Goal: Task Accomplishment & Management: Manage account settings

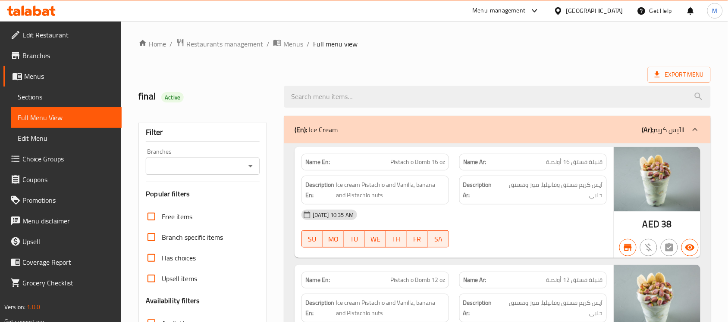
click at [212, 46] on span "Restaurants management" at bounding box center [224, 44] width 77 height 10
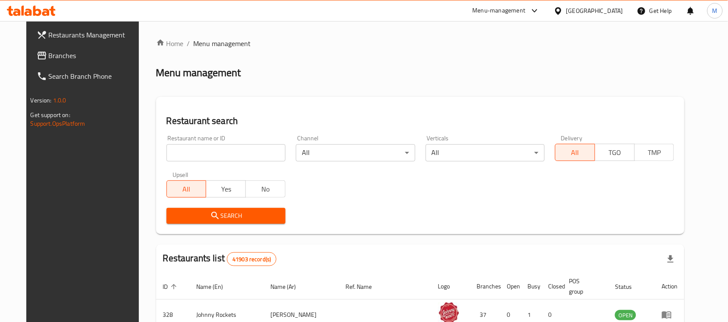
click at [49, 59] on span "Branches" at bounding box center [95, 55] width 92 height 10
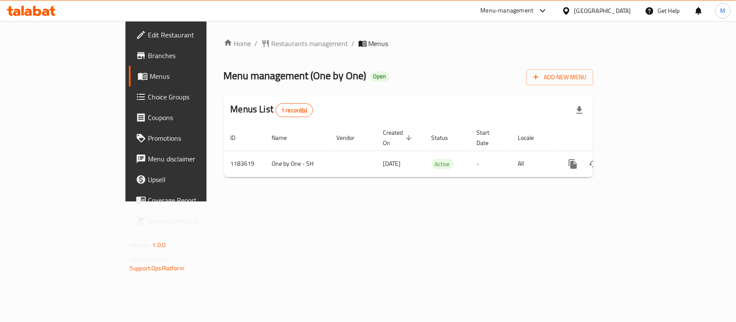
click at [148, 57] on span "Branches" at bounding box center [195, 55] width 94 height 10
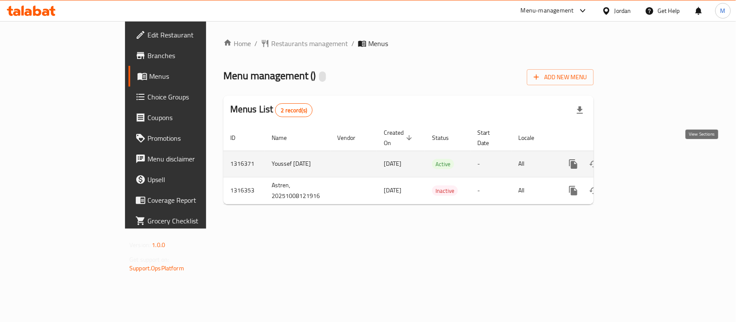
click at [641, 159] on icon "enhanced table" at bounding box center [635, 164] width 10 height 10
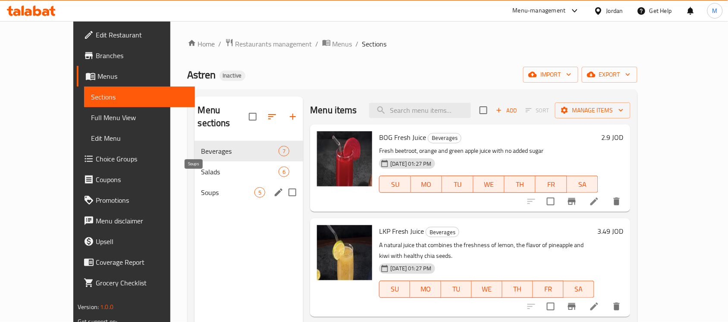
click at [201, 188] on span "Soups" at bounding box center [227, 193] width 53 height 10
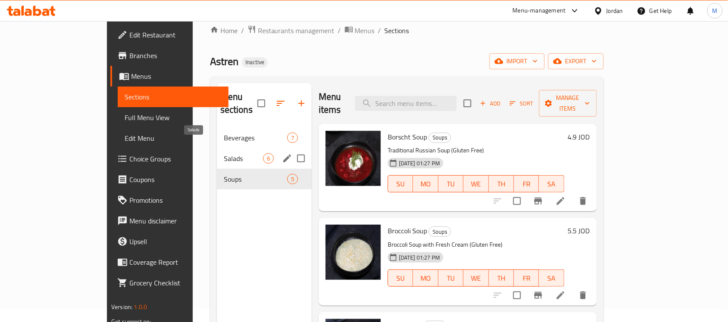
click at [224, 153] on span "Salads" at bounding box center [243, 158] width 39 height 10
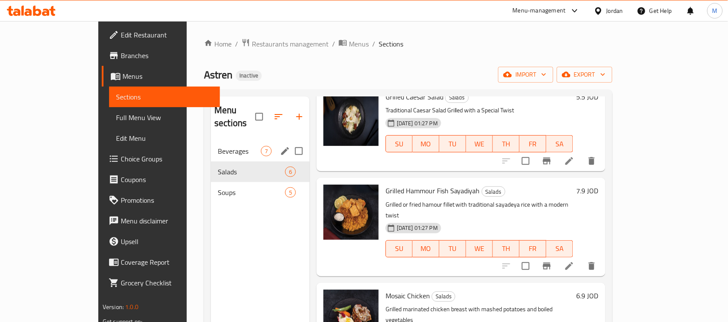
click at [218, 146] on span "Beverages" at bounding box center [239, 151] width 43 height 10
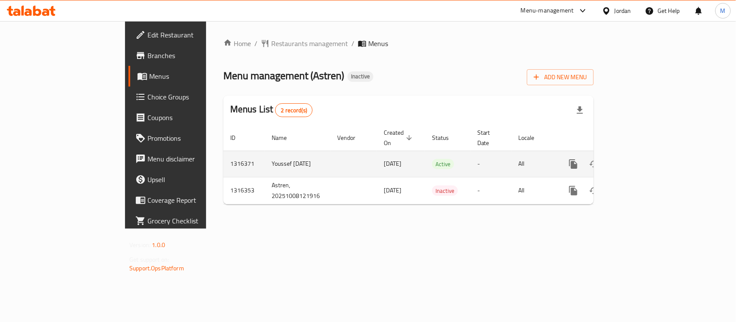
click at [646, 154] on link "enhanced table" at bounding box center [635, 164] width 21 height 21
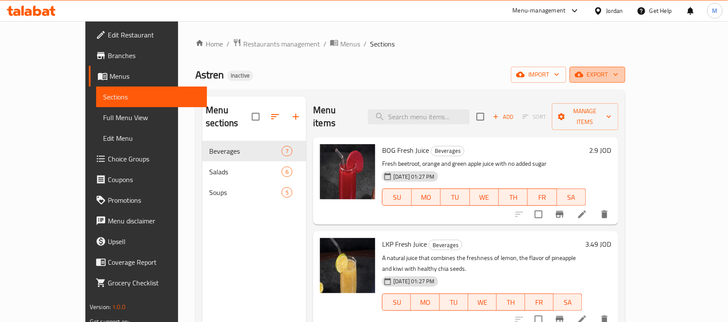
click at [583, 71] on icon "button" at bounding box center [579, 74] width 9 height 9
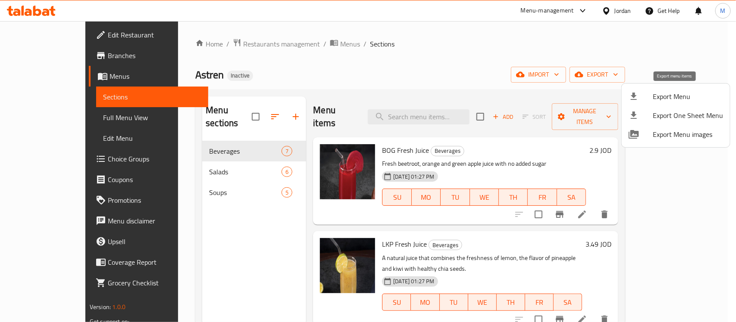
click at [668, 92] on span "Export Menu" at bounding box center [688, 96] width 70 height 10
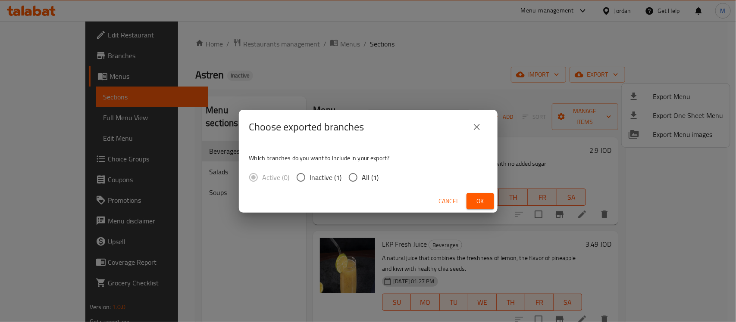
click at [371, 177] on span "All (1)" at bounding box center [370, 177] width 17 height 10
click at [362, 177] on input "All (1)" at bounding box center [353, 178] width 18 height 18
radio input "true"
click at [486, 206] on span "Ok" at bounding box center [480, 201] width 14 height 11
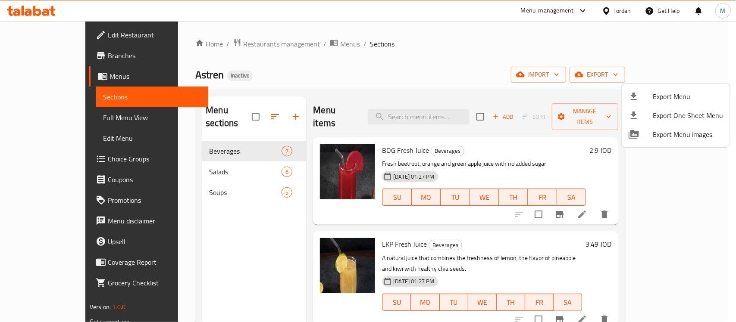
click at [665, 204] on div at bounding box center [368, 161] width 736 height 322
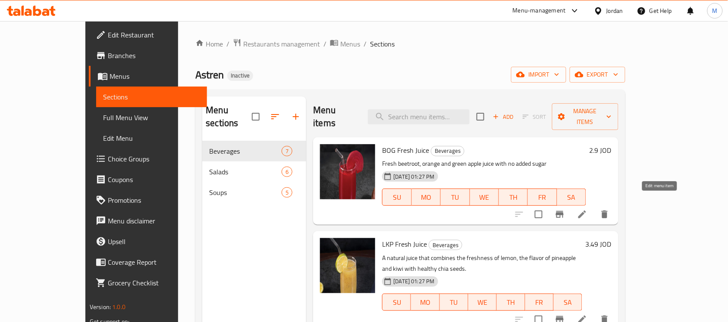
click at [587, 209] on icon at bounding box center [582, 214] width 10 height 10
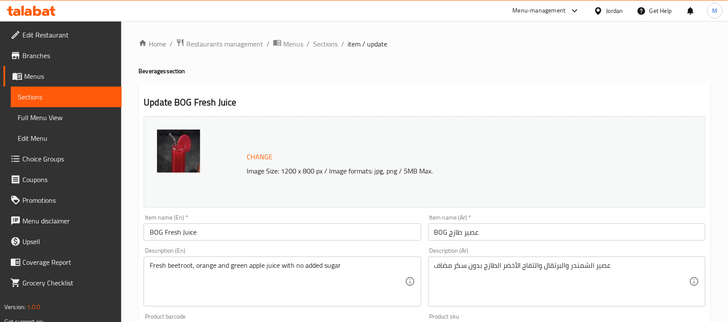
click at [447, 232] on input "BOG عصير طازج" at bounding box center [566, 232] width 277 height 17
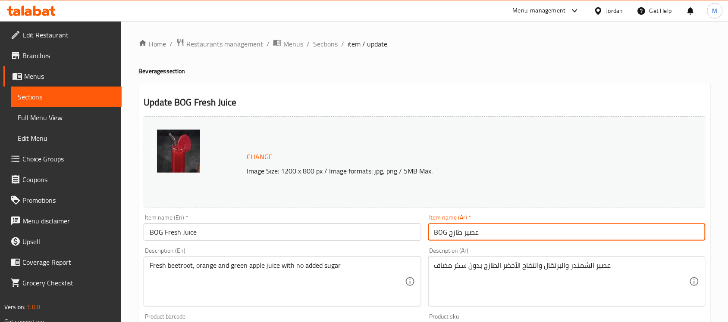
click at [447, 232] on input "BOG عصير طازج" at bounding box center [566, 232] width 277 height 17
click at [631, 241] on input "BOG عصير طازج" at bounding box center [566, 232] width 277 height 17
click at [689, 233] on input "BOG عصير طازج" at bounding box center [566, 232] width 277 height 17
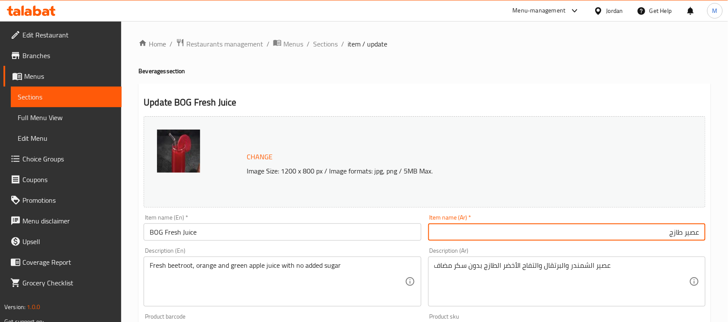
click at [682, 235] on input "عصير طازج" at bounding box center [566, 232] width 277 height 17
type input "عصير بي او جي طازج"
click at [412, 249] on div "Description (En) Fresh beetroot, orange and green apple juice with no added sug…" at bounding box center [282, 277] width 277 height 59
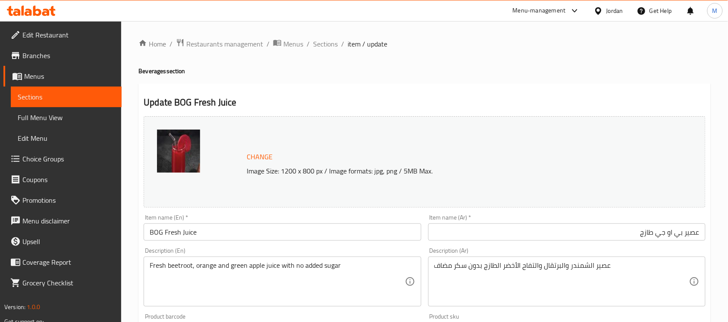
scroll to position [298, 0]
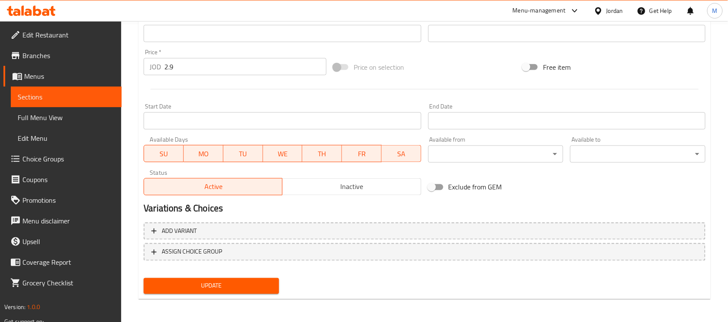
click at [221, 286] on span "Update" at bounding box center [211, 286] width 122 height 11
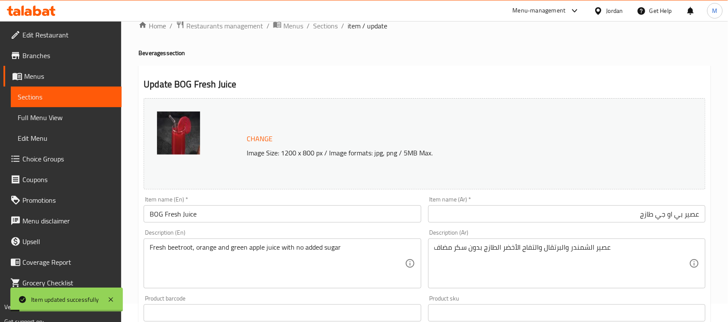
scroll to position [0, 0]
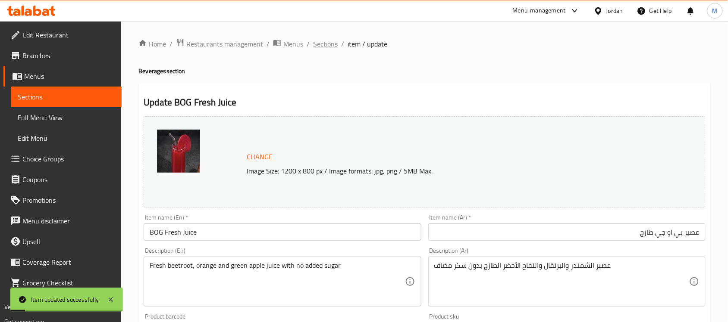
click at [323, 41] on span "Sections" at bounding box center [325, 44] width 25 height 10
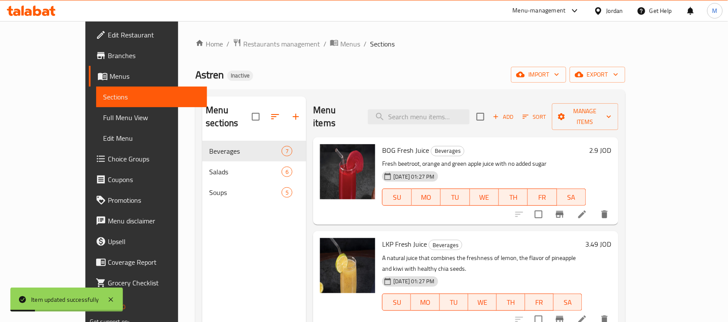
scroll to position [54, 0]
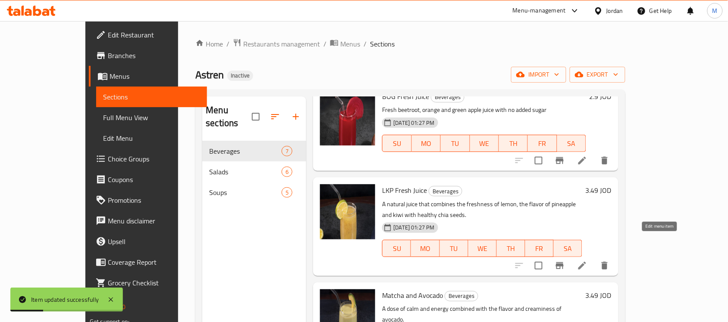
click at [587, 261] on icon at bounding box center [582, 266] width 10 height 10
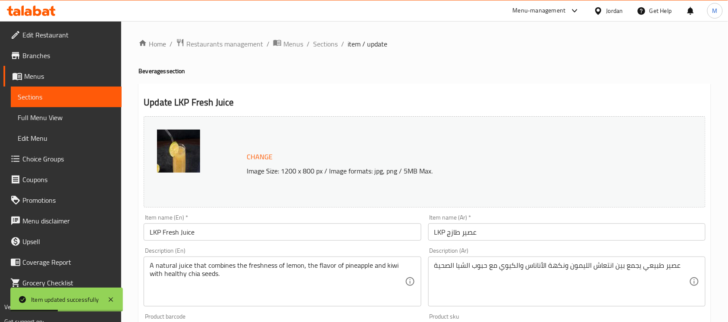
click at [467, 235] on input "LKP عصير طازج" at bounding box center [566, 232] width 277 height 17
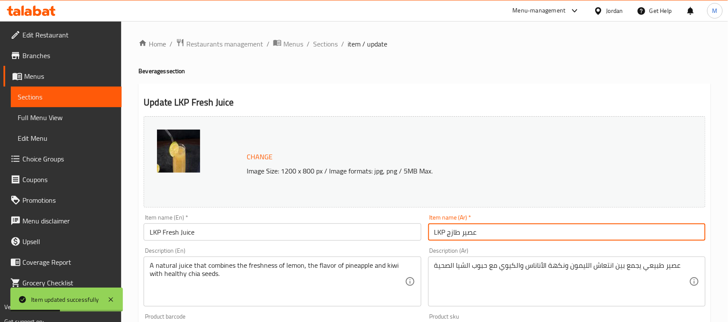
click at [467, 235] on input "LKP عصير طازج" at bounding box center [566, 232] width 277 height 17
click at [697, 233] on input "LKP عصير طازج" at bounding box center [566, 232] width 277 height 17
click at [682, 234] on input "عصير طازج" at bounding box center [566, 232] width 277 height 17
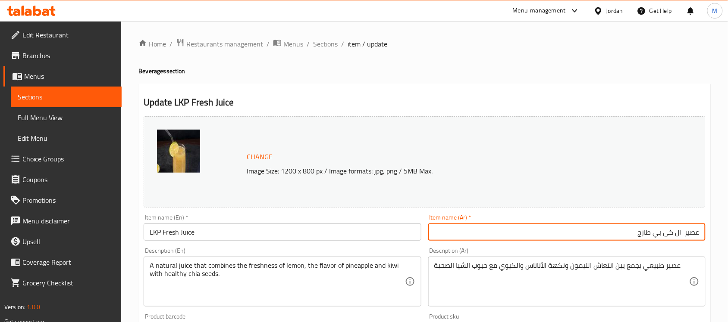
type input "عصير ال كى بي طازج"
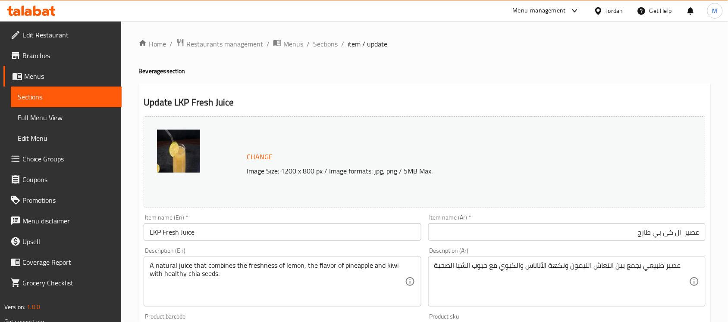
click at [676, 253] on div "Description (Ar) عصير طبيعي يجمع بين انتعاش الليمون ونكهة الأناناس والكيوي مع ح…" at bounding box center [566, 277] width 277 height 59
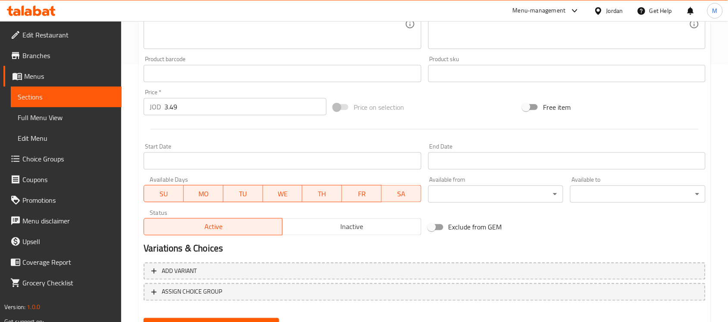
scroll to position [298, 0]
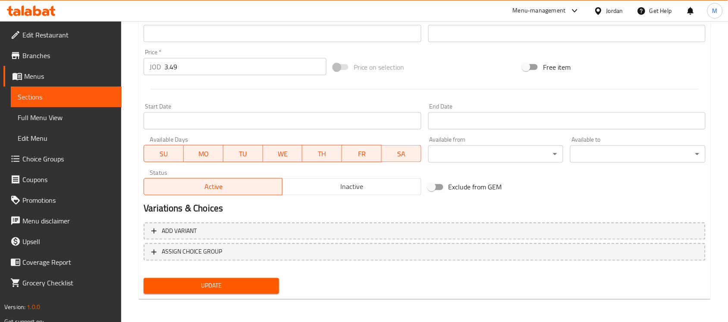
click at [241, 283] on span "Update" at bounding box center [211, 286] width 122 height 11
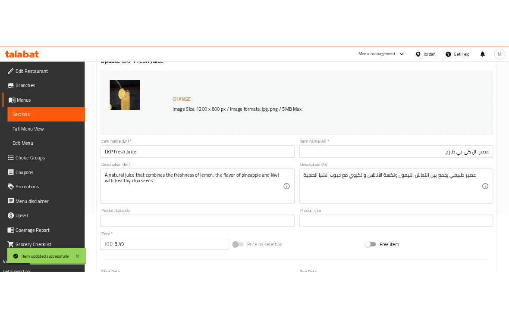
scroll to position [0, 0]
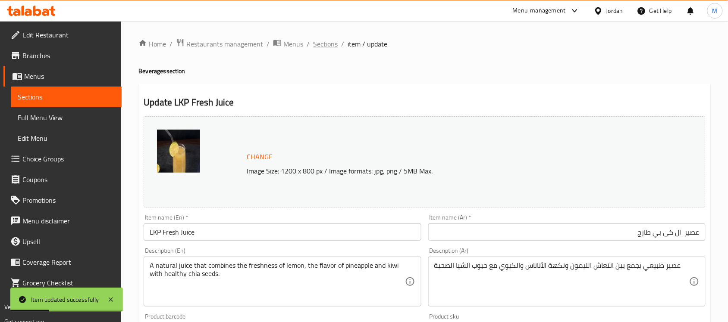
click at [327, 40] on span "Sections" at bounding box center [325, 44] width 25 height 10
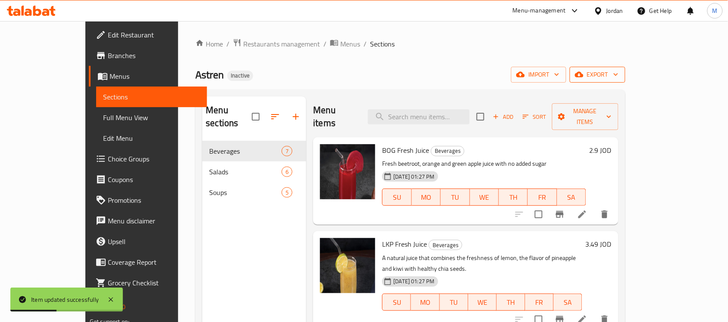
click at [618, 76] on span "export" at bounding box center [597, 74] width 42 height 11
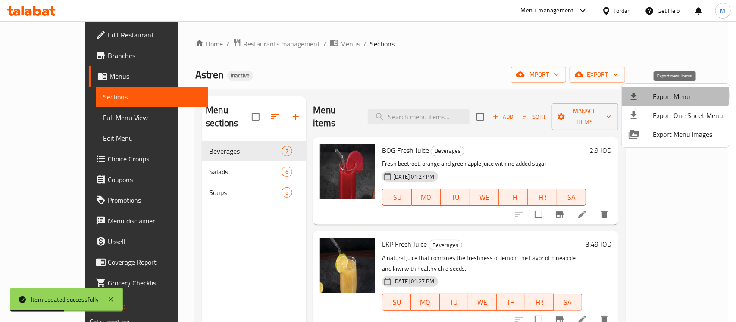
click at [673, 96] on span "Export Menu" at bounding box center [688, 96] width 70 height 10
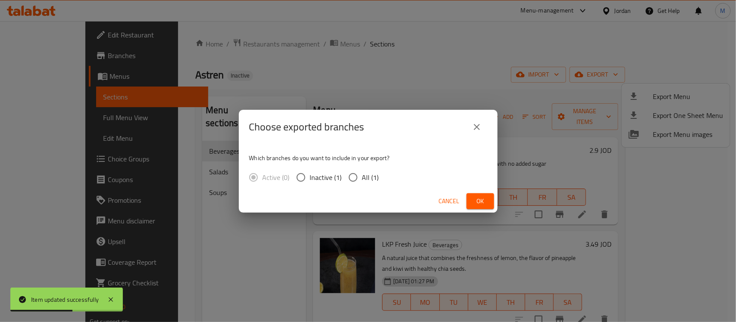
click at [366, 180] on span "All (1)" at bounding box center [370, 177] width 17 height 10
click at [362, 180] on input "All (1)" at bounding box center [353, 178] width 18 height 18
radio input "true"
click at [484, 197] on span "Ok" at bounding box center [480, 201] width 14 height 11
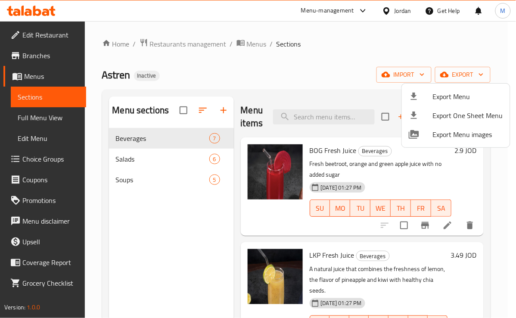
click at [322, 116] on div at bounding box center [258, 159] width 516 height 318
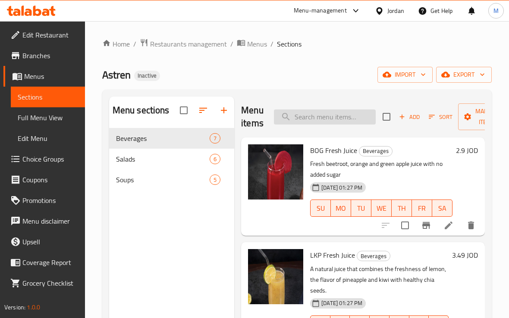
click at [313, 115] on input "search" at bounding box center [325, 116] width 102 height 15
paste input "Matrix Cola"
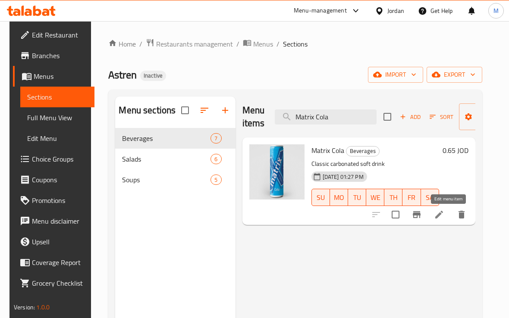
type input "Matrix Cola"
click at [444, 216] on icon at bounding box center [439, 214] width 10 height 10
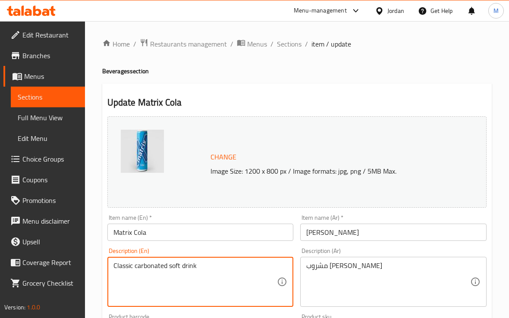
click at [150, 272] on textarea "Classic carbonated soft drink" at bounding box center [195, 282] width 164 height 41
type textarea "Classic soft drink"
click at [156, 253] on div "Description (En) Classic soft drink Description (En)" at bounding box center [200, 277] width 186 height 59
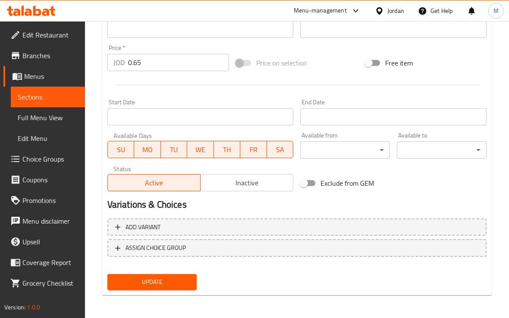
click at [180, 289] on button "Update" at bounding box center [152, 282] width 90 height 16
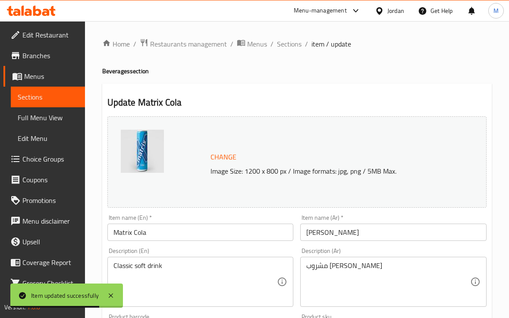
drag, startPoint x: 277, startPoint y: 44, endPoint x: 318, endPoint y: 85, distance: 58.2
click at [277, 44] on span "Sections" at bounding box center [289, 44] width 25 height 10
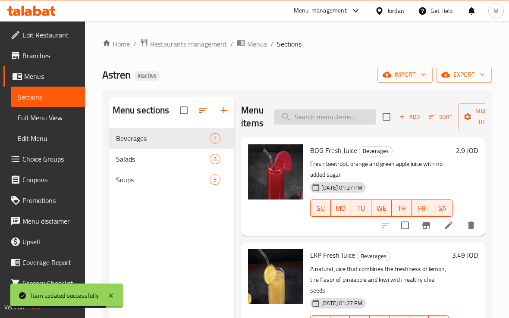
click at [313, 113] on input "search" at bounding box center [325, 116] width 102 height 15
paste input "Beetroot and Apple Salad"
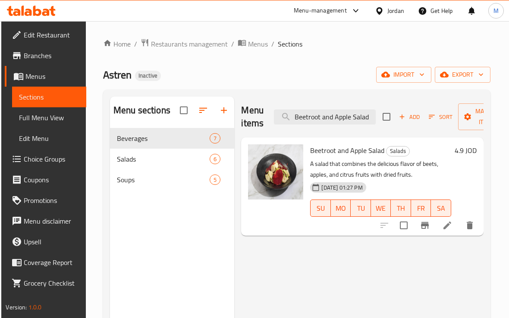
type input "Beetroot and Apple Salad"
click at [453, 242] on div "Menu items Beetroot and Apple Salad Add Sort Manage items Beetroot and Apple Sa…" at bounding box center [358, 256] width 249 height 318
click at [451, 234] on div at bounding box center [427, 225] width 106 height 21
click at [445, 225] on icon at bounding box center [447, 225] width 10 height 10
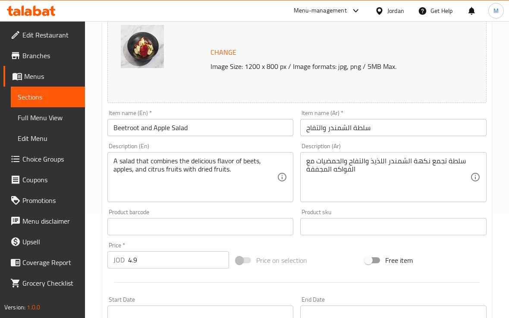
scroll to position [108, 0]
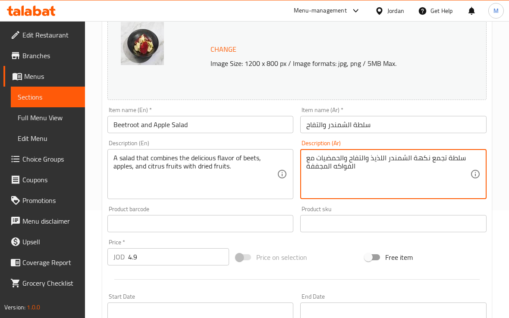
drag, startPoint x: 316, startPoint y: 158, endPoint x: 341, endPoint y: 159, distance: 25.0
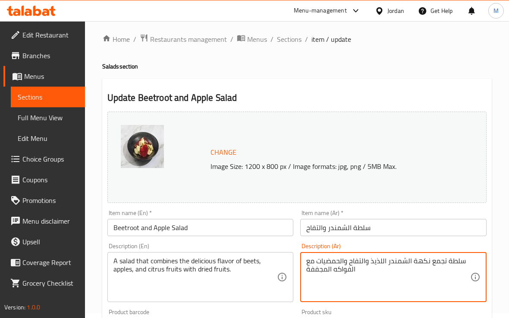
scroll to position [0, 0]
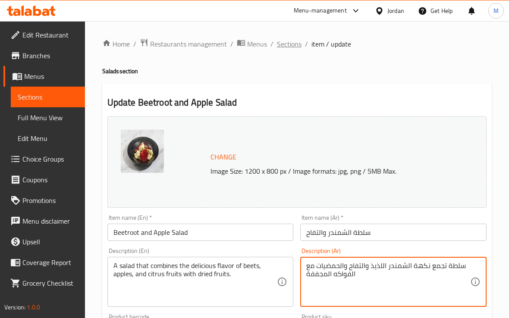
click at [284, 41] on span "Sections" at bounding box center [289, 44] width 25 height 10
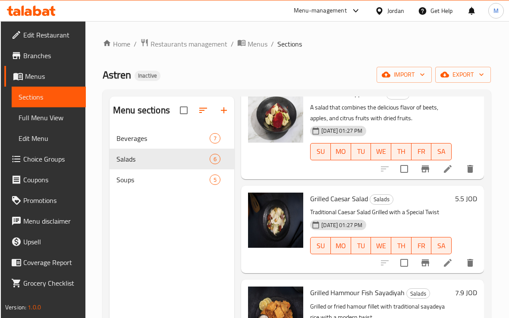
scroll to position [216, 0]
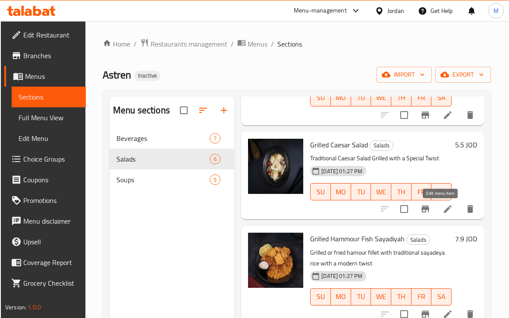
click at [442, 212] on icon at bounding box center [447, 209] width 10 height 10
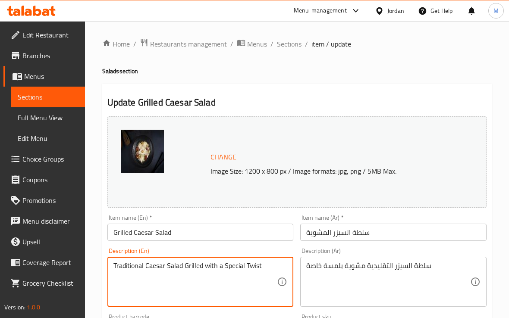
click at [178, 269] on textarea "Traditional Caesar Salad Grilled with a Special Twist" at bounding box center [195, 282] width 164 height 41
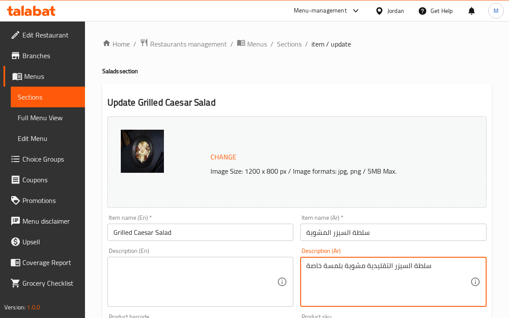
click at [386, 264] on textarea "سلطة السيزر التقليدية مشوية بلمسة خاصة" at bounding box center [388, 282] width 164 height 41
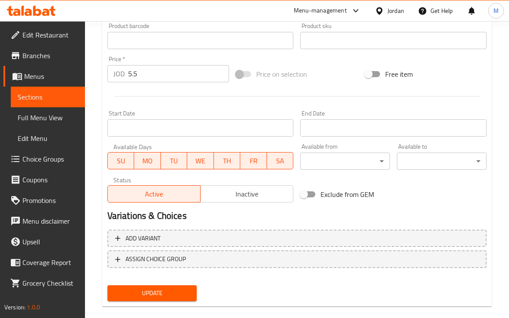
scroll to position [302, 0]
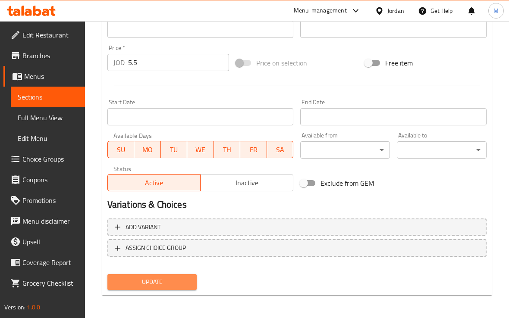
click at [166, 279] on span "Update" at bounding box center [152, 282] width 76 height 11
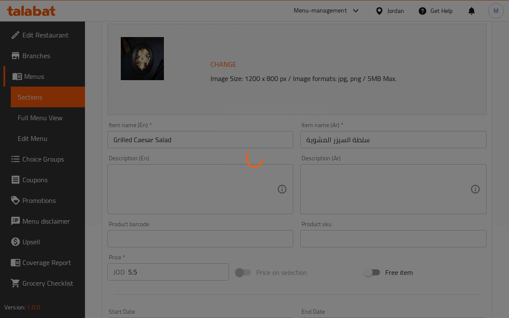
scroll to position [87, 0]
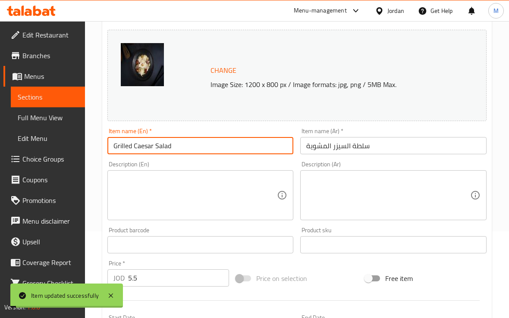
drag, startPoint x: 175, startPoint y: 147, endPoint x: 39, endPoint y: 154, distance: 136.0
click at [39, 154] on div "Edit Restaurant Branches Menus Sections Full Menu View Edit Menu Choice Groups …" at bounding box center [254, 234] width 509 height 600
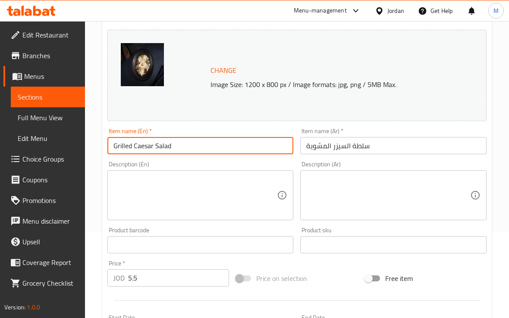
scroll to position [302, 0]
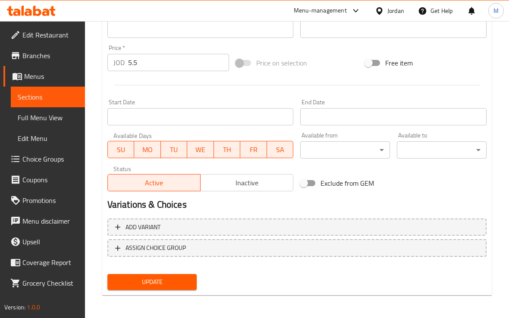
click at [167, 280] on span "Update" at bounding box center [152, 282] width 76 height 11
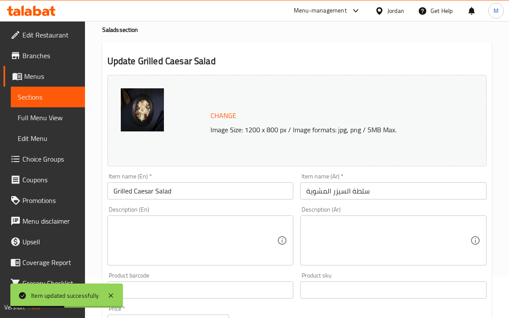
scroll to position [0, 0]
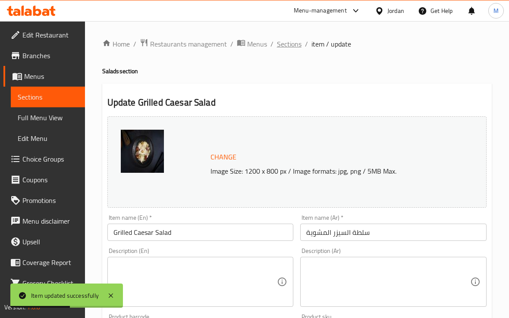
click at [288, 43] on span "Sections" at bounding box center [289, 44] width 25 height 10
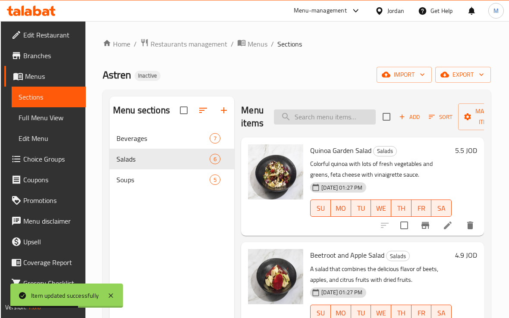
click at [317, 121] on input "search" at bounding box center [325, 116] width 102 height 15
paste input "Grilled Hammour Fish Sayadiyah"
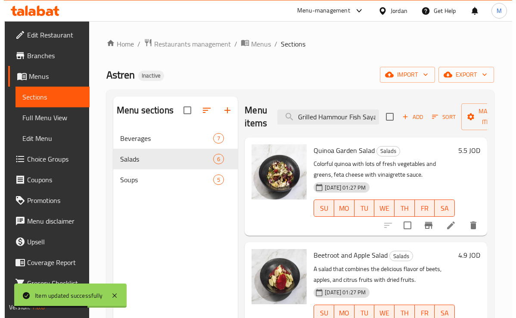
scroll to position [0, 16]
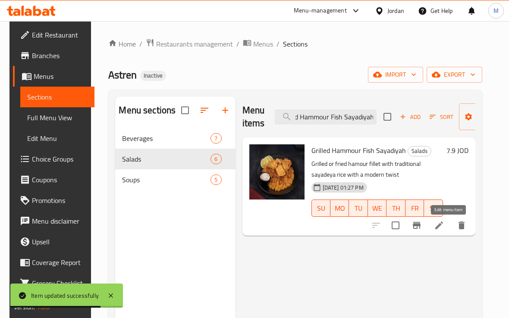
type input "Grilled Hammour Fish Sayadiyah"
click at [444, 221] on icon at bounding box center [439, 225] width 10 height 10
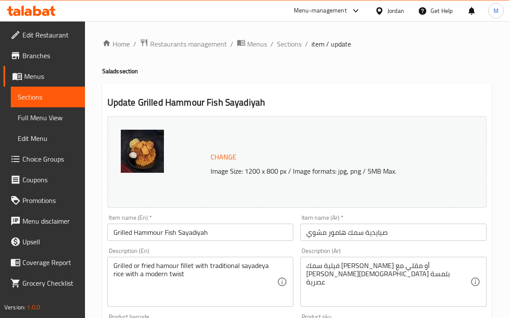
click at [41, 160] on span "Choice Groups" at bounding box center [50, 159] width 56 height 10
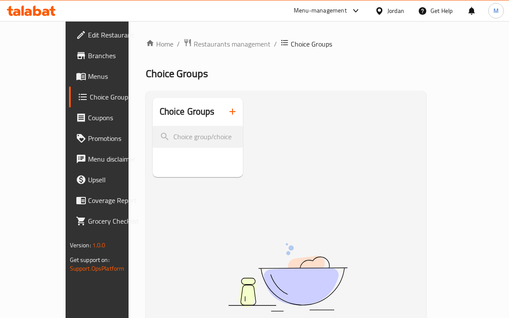
click at [227, 116] on icon "button" at bounding box center [232, 111] width 10 height 10
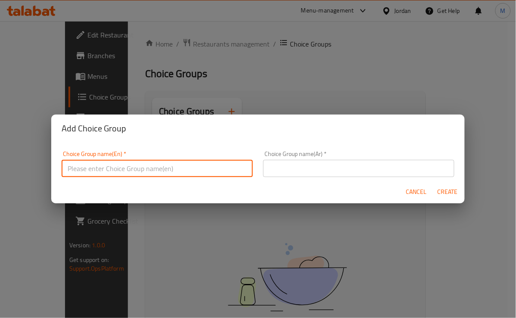
click at [177, 166] on input "text" at bounding box center [157, 168] width 191 height 17
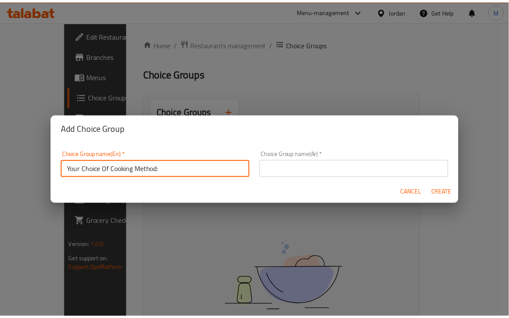
scroll to position [2, 0]
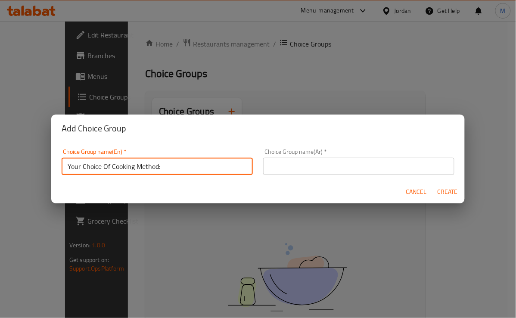
drag, startPoint x: 110, startPoint y: 168, endPoint x: 22, endPoint y: 172, distance: 88.9
click at [22, 172] on div "Add Choice Group Choice Group name(En)   * Your Choice Of Cooking Method: Choic…" at bounding box center [258, 159] width 516 height 318
drag, startPoint x: 203, startPoint y: 171, endPoint x: -4, endPoint y: 160, distance: 207.6
click at [0, 160] on html "​ Menu-management Jordan Get Help M Edit Restaurant Branches Menus Choice Group…" at bounding box center [258, 159] width 516 height 318
type input "Change the Cooking Method:"
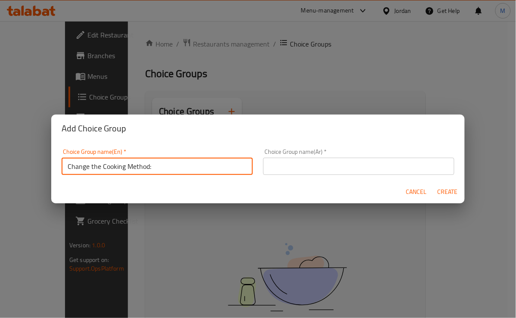
click at [283, 167] on input "text" at bounding box center [358, 166] width 191 height 17
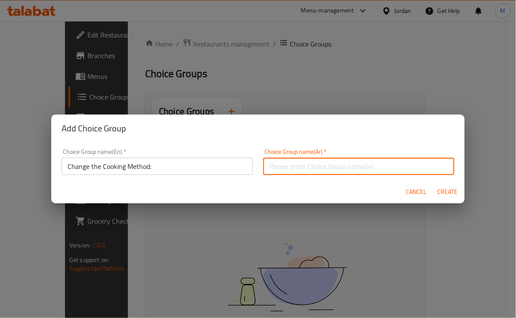
paste input "تغيير طريقة الطبخ:"
click at [267, 170] on input "تغيير طريقة الطبخ:" at bounding box center [358, 166] width 191 height 17
type input "تغيير طريقة الطهي:"
click at [445, 191] on span "Create" at bounding box center [448, 192] width 21 height 11
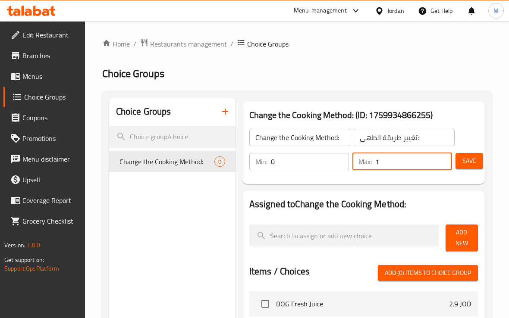
type input "1"
click at [444, 160] on input "1" at bounding box center [413, 161] width 77 height 17
click at [468, 164] on span "Save" at bounding box center [469, 161] width 14 height 11
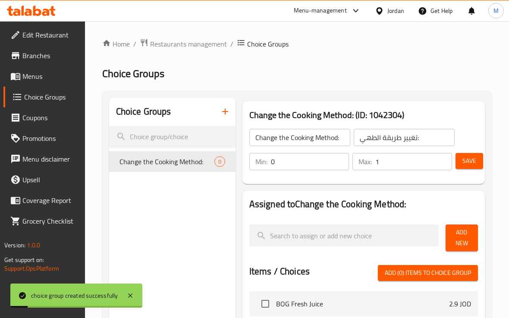
click at [475, 242] on button "Add New" at bounding box center [461, 238] width 32 height 27
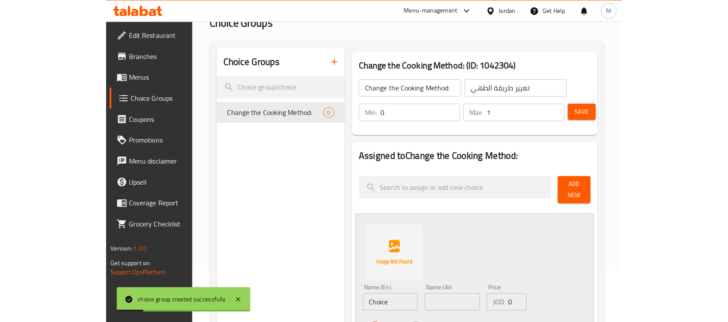
scroll to position [108, 0]
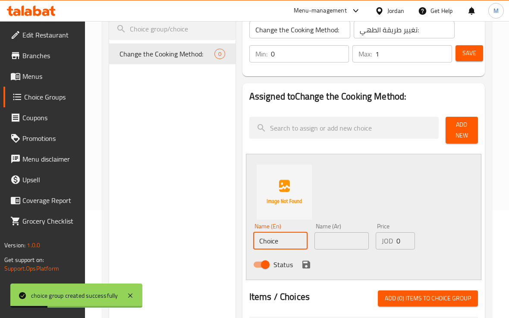
drag, startPoint x: 293, startPoint y: 241, endPoint x: 134, endPoint y: 244, distance: 159.1
click at [132, 242] on div "Choice Groups Change the Cooking Method: 0 Change the Cooking Method: (ID: 1042…" at bounding box center [298, 282] width 379 height 585
click at [276, 236] on input "Make it fried" at bounding box center [280, 240] width 54 height 17
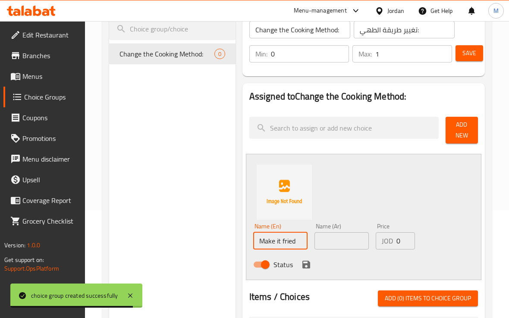
type input "Make it fried"
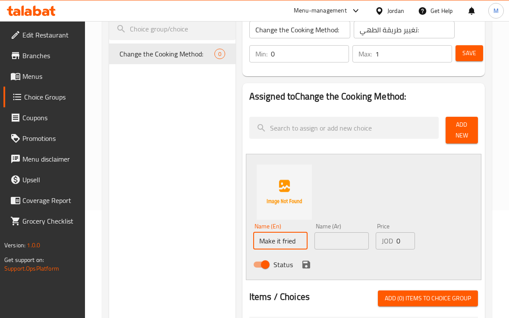
click at [331, 243] on input "text" at bounding box center [341, 240] width 54 height 17
paste input "اجعلها [GEOGRAPHIC_DATA]"
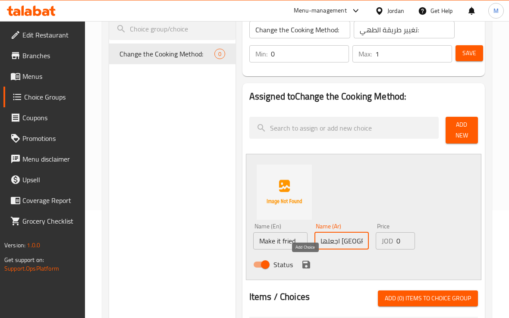
type input "اجعلها [GEOGRAPHIC_DATA]"
click at [307, 263] on icon "save" at bounding box center [306, 265] width 8 height 8
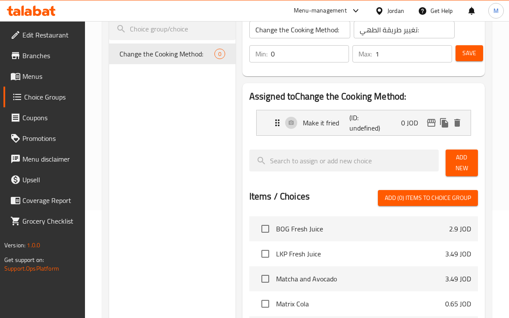
click at [473, 54] on span "Save" at bounding box center [469, 53] width 14 height 11
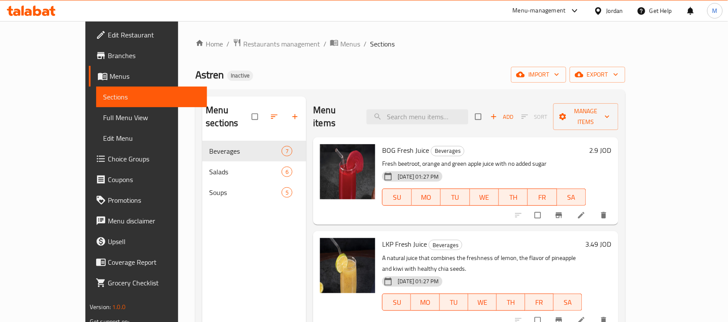
drag, startPoint x: 34, startPoint y: 119, endPoint x: 309, endPoint y: 1, distance: 299.7
click at [103, 119] on span "Full Menu View" at bounding box center [151, 118] width 97 height 10
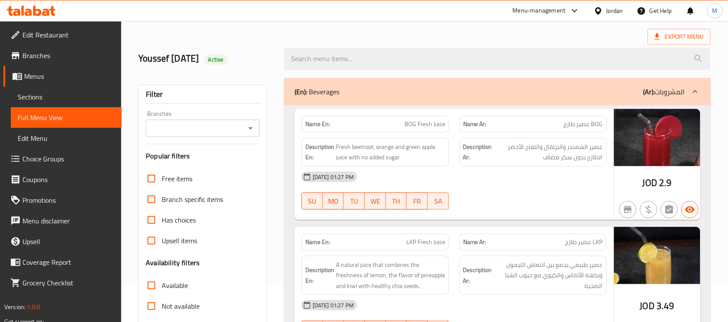
scroll to position [108, 0]
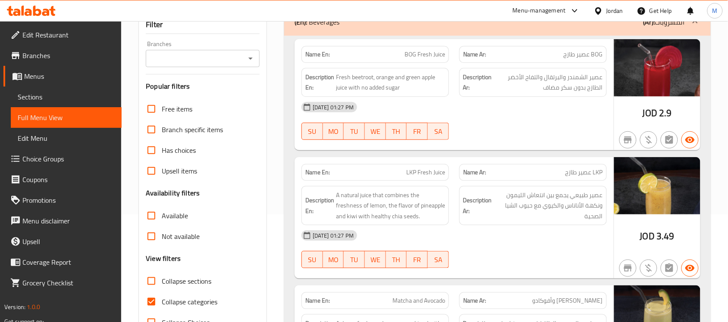
click at [172, 300] on span "Collapse categories" at bounding box center [190, 302] width 56 height 10
click at [162, 300] on input "Collapse categories" at bounding box center [151, 302] width 21 height 21
checkbox input "false"
click at [413, 51] on span "BOG Fresh Juice" at bounding box center [424, 54] width 41 height 9
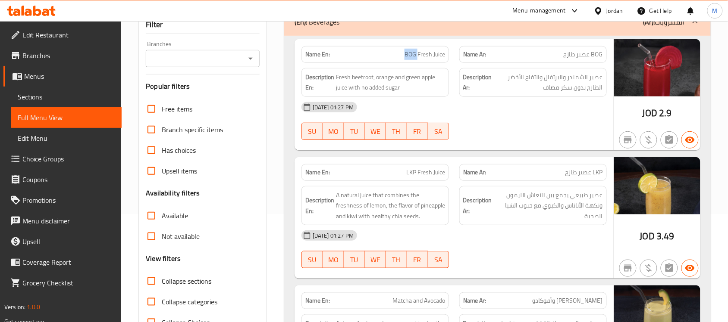
copy span "BOG"
click at [438, 96] on div "Description En: Fresh beetroot, orange and green apple juice with no added sugar" at bounding box center [374, 82] width 147 height 29
click at [410, 176] on span "LKP Fresh Juice" at bounding box center [425, 172] width 39 height 9
copy span "LKP"
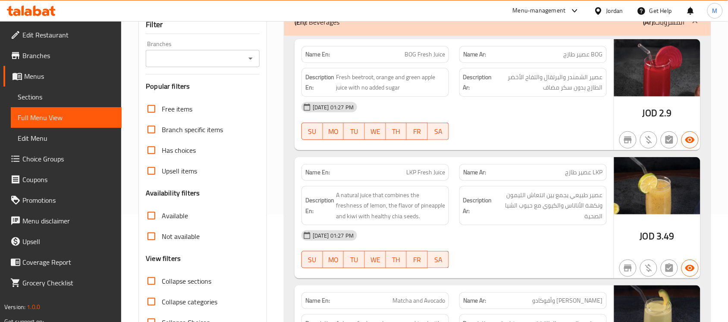
click at [607, 107] on div "[DATE] 01:27 PM" at bounding box center [454, 107] width 316 height 21
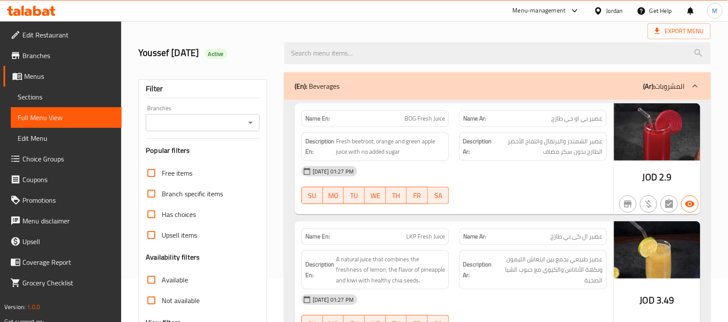
scroll to position [108, 0]
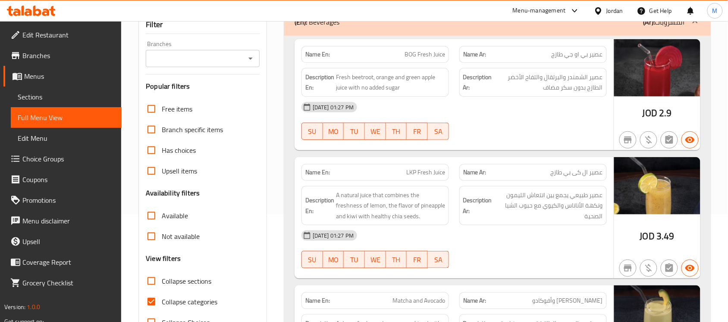
click at [166, 304] on span "Collapse categories" at bounding box center [190, 302] width 56 height 10
click at [162, 304] on input "Collapse categories" at bounding box center [151, 302] width 21 height 21
checkbox input "false"
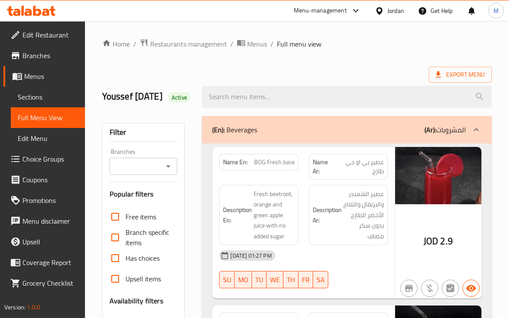
scroll to position [54, 0]
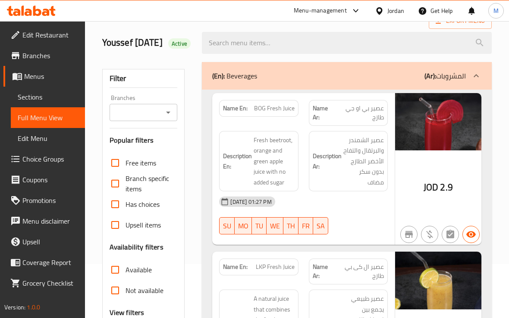
click at [350, 207] on div "[DATE] 01:27 PM" at bounding box center [303, 201] width 178 height 21
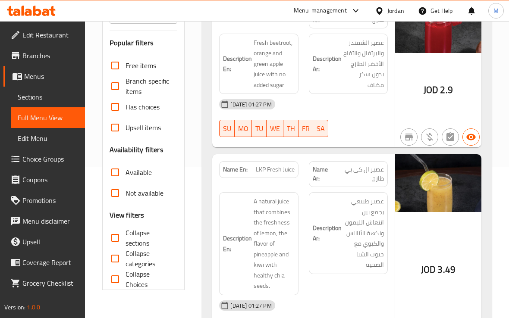
scroll to position [216, 0]
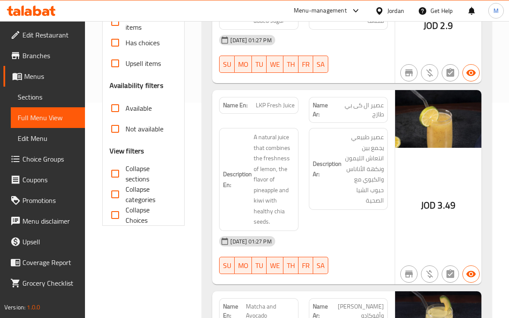
click at [309, 158] on div "Description Ar: عصير طبيعي يجمع بين انتعاش الليمون ونكهة الأناناس والكيوي مع حب…" at bounding box center [348, 169] width 79 height 82
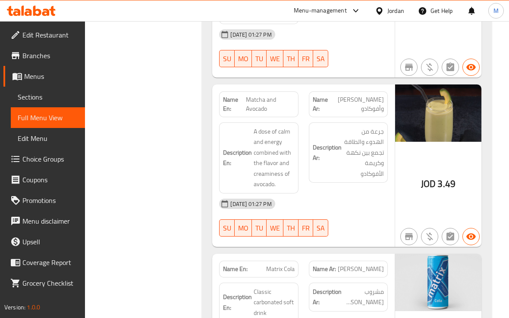
scroll to position [431, 0]
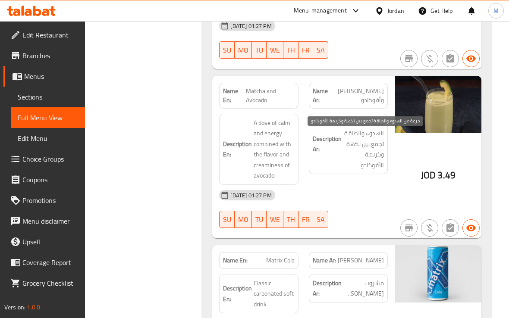
click at [363, 164] on span "جرعة من الهدوء والطاقة تجمع بين نكهة وكريمة الأفوكادو" at bounding box center [363, 144] width 41 height 53
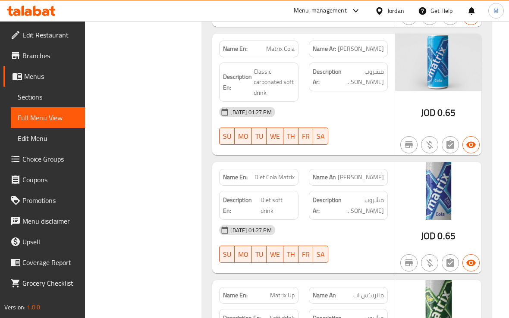
scroll to position [647, 0]
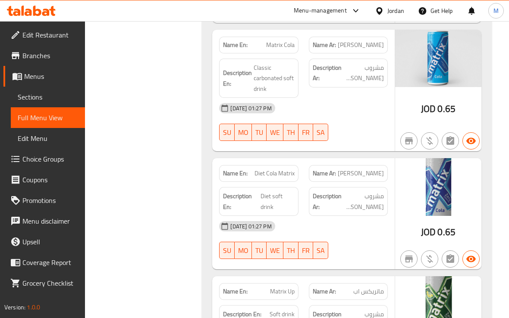
click at [276, 50] on span "Matrix Cola" at bounding box center [280, 45] width 28 height 9
copy span "Matrix Cola"
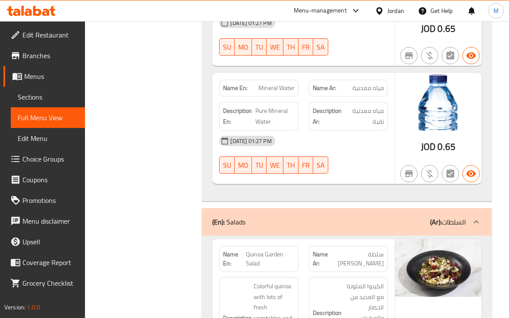
scroll to position [970, 0]
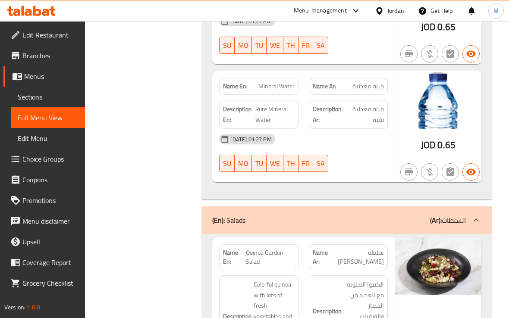
click at [382, 125] on span "مياه معدنية نقية" at bounding box center [365, 114] width 38 height 21
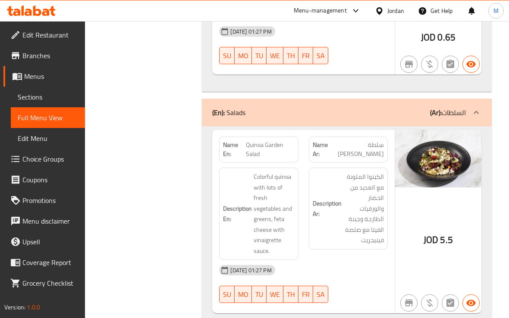
scroll to position [1131, 0]
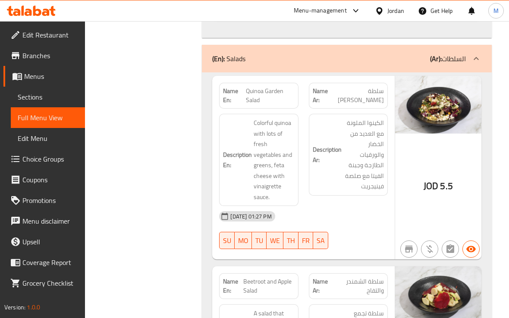
click at [359, 167] on span "الكينوا الملونة مع العديد من الخضار والورقيات الطازجة وجبنة الفيتا مع صلصة فيني…" at bounding box center [363, 155] width 41 height 74
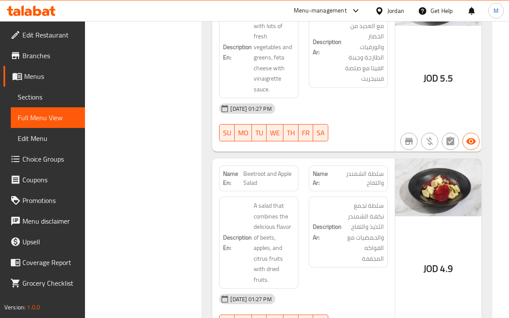
scroll to position [1347, 0]
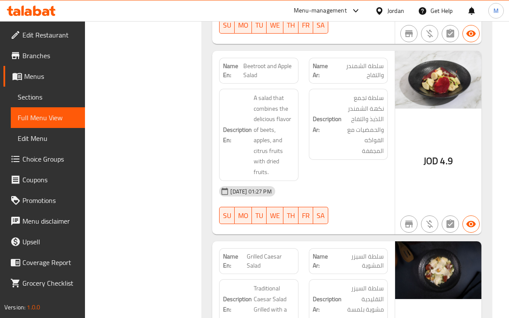
click at [324, 156] on h6 "Description Ar: سلطة تجمع نكهة الشمندر اللذيذ والتفاح والحمضيات مع الفواكه المج…" at bounding box center [348, 124] width 71 height 63
click at [272, 80] on span "Beetroot and Apple Salad" at bounding box center [268, 71] width 51 height 18
copy span "Beetroot and Apple Salad"
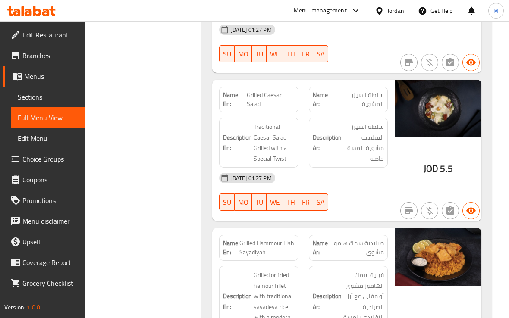
scroll to position [1563, 0]
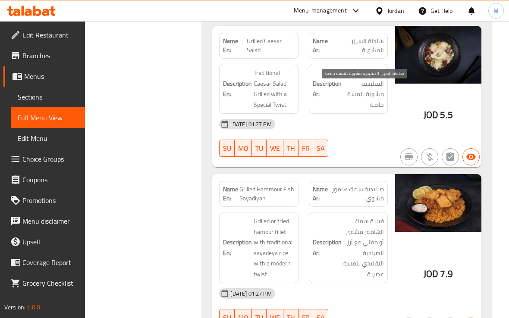
click at [360, 95] on span "سلطة السيزر التقليدية مشوية بلمسة خاصة" at bounding box center [363, 89] width 41 height 42
click at [266, 55] on span "Grilled Caesar Salad" at bounding box center [271, 46] width 48 height 18
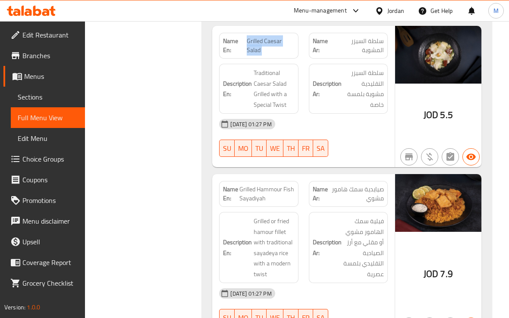
click at [266, 55] on span "Grilled Caesar Salad" at bounding box center [271, 46] width 48 height 18
copy span "Grilled Caesar Salad"
click at [275, 55] on span "Grilled Caesar Salad" at bounding box center [271, 46] width 48 height 18
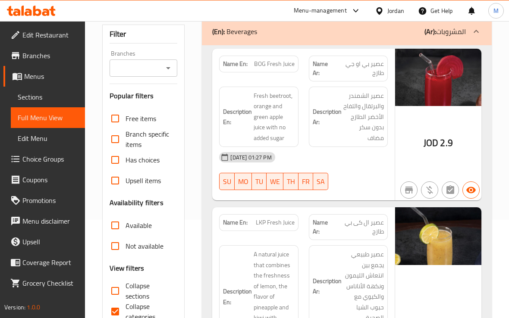
scroll to position [108, 0]
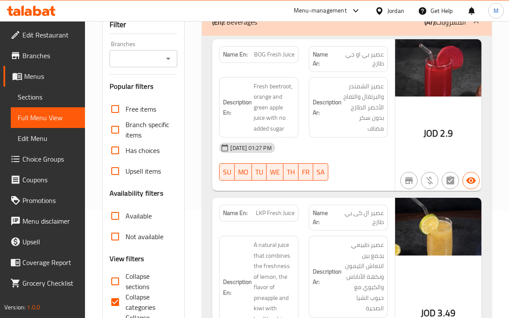
click at [132, 309] on span "Collapse categories" at bounding box center [147, 302] width 45 height 21
click at [125, 309] on input "Collapse categories" at bounding box center [115, 302] width 21 height 21
checkbox input "false"
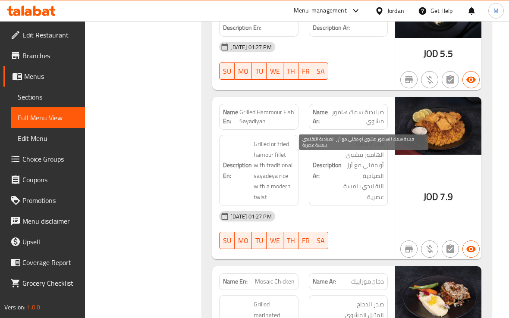
scroll to position [1616, 0]
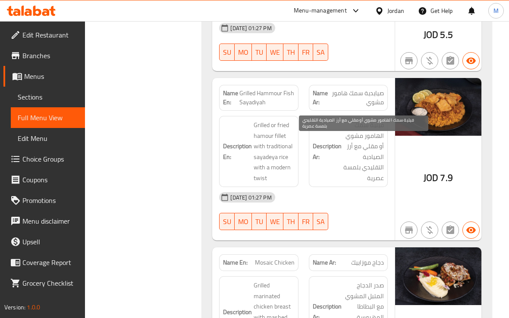
click at [344, 183] on span "فيلية سمك الهامور مشوي أو مقلي مع أرز الصيادية التقليدي بلمسة عصرية" at bounding box center [363, 151] width 41 height 63
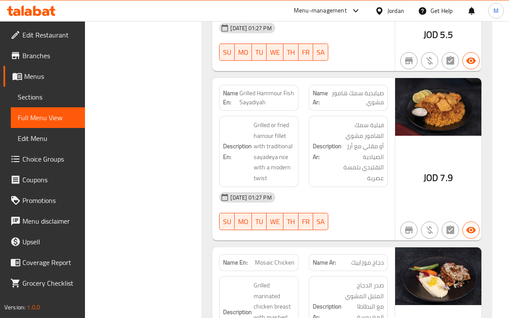
click at [272, 107] on span "Grilled Hammour Fish Sayadiyah" at bounding box center [266, 98] width 55 height 18
copy span "Grilled Hammour Fish Sayadiyah"
click at [269, 107] on span "Grilled Hammour Fish Sayadiyah" at bounding box center [266, 98] width 55 height 18
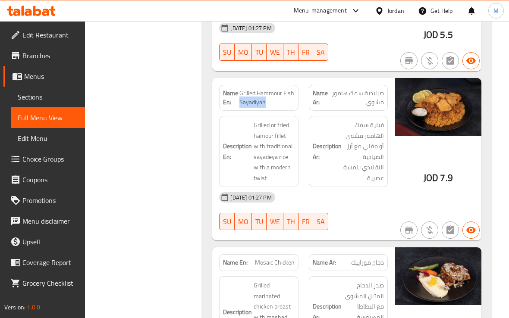
click at [269, 107] on span "Grilled Hammour Fish Sayadiyah" at bounding box center [266, 98] width 55 height 18
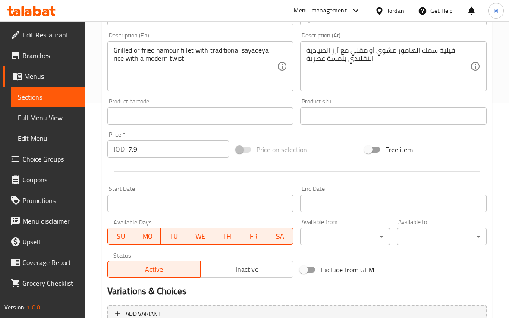
scroll to position [302, 0]
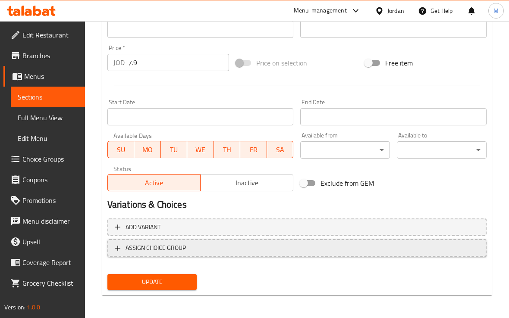
click at [160, 246] on span "ASSIGN CHOICE GROUP" at bounding box center [155, 248] width 60 height 11
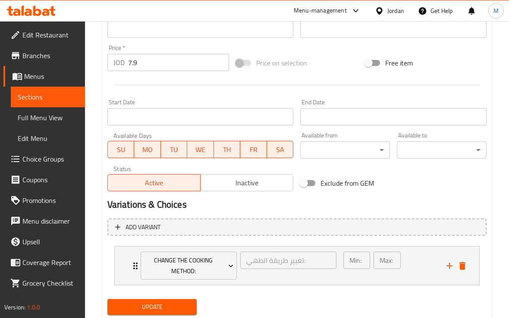
click at [173, 304] on span "Update" at bounding box center [152, 307] width 76 height 11
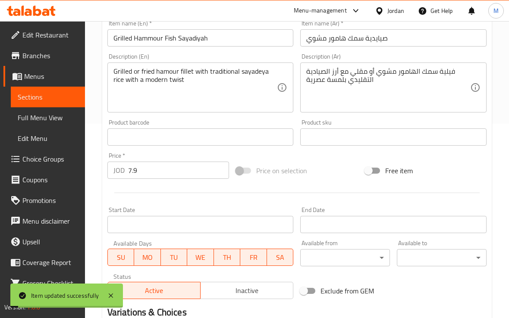
scroll to position [87, 0]
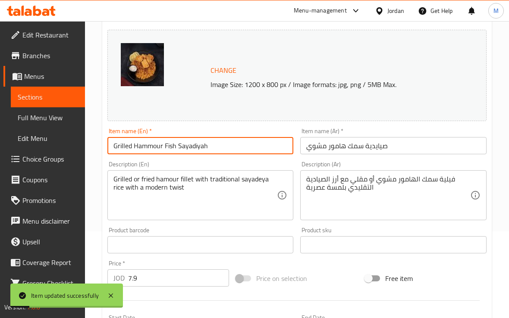
drag, startPoint x: 223, startPoint y: 144, endPoint x: 85, endPoint y: 143, distance: 137.5
click at [85, 143] on div "Home / Restaurants management / Menus / Sections / item / update Salads section…" at bounding box center [297, 246] width 424 height 625
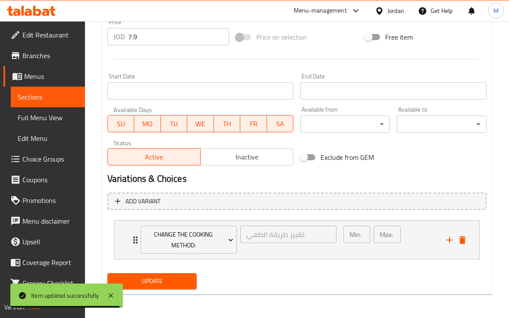
click at [169, 278] on span "Update" at bounding box center [152, 281] width 76 height 11
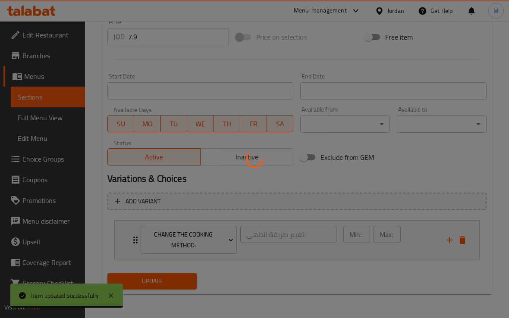
scroll to position [113, 0]
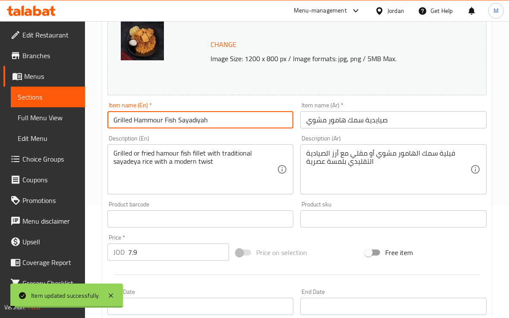
click at [149, 122] on input "Grilled Hammour Fish Sayadiyah" at bounding box center [200, 119] width 186 height 17
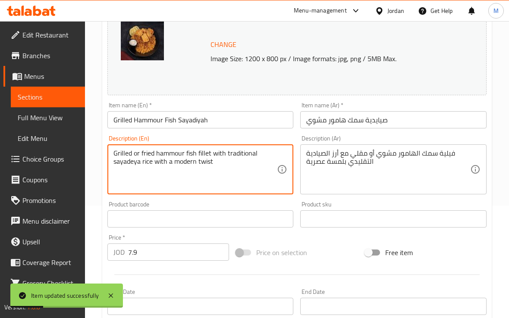
type textarea "Grilled or fried hammour fish fillet with traditional sayadeya rice with a mode…"
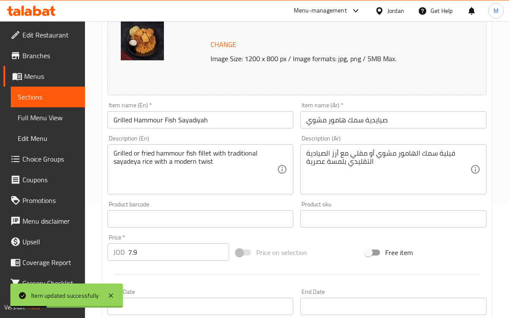
click at [184, 205] on div "Product barcode Product barcode" at bounding box center [200, 214] width 186 height 26
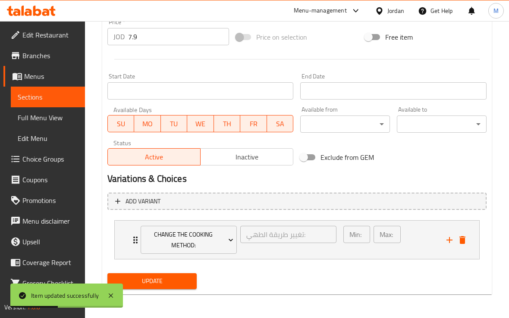
click at [175, 283] on span "Update" at bounding box center [152, 281] width 76 height 11
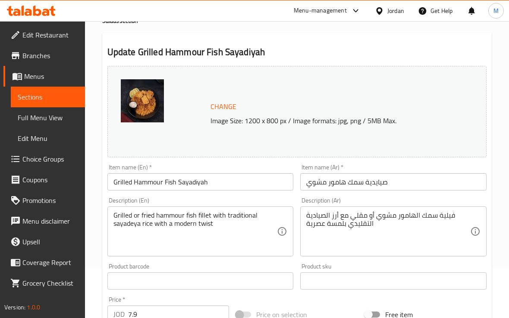
scroll to position [0, 0]
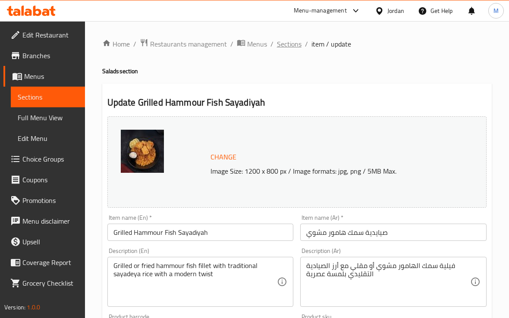
click at [286, 47] on span "Sections" at bounding box center [289, 44] width 25 height 10
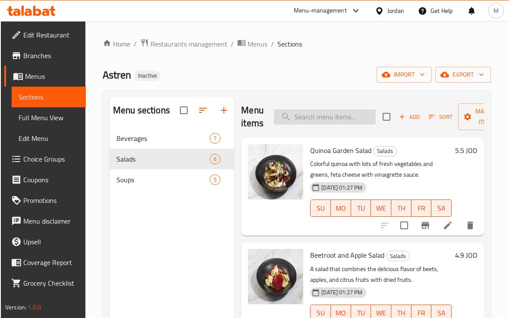
click at [333, 110] on input "search" at bounding box center [325, 116] width 102 height 15
paste input "Beef Scallop"
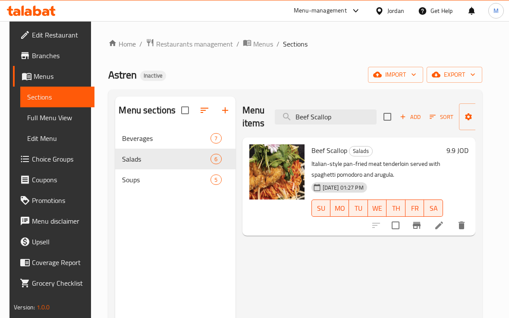
type input "Beef Scallop"
click at [451, 231] on li at bounding box center [439, 226] width 24 height 16
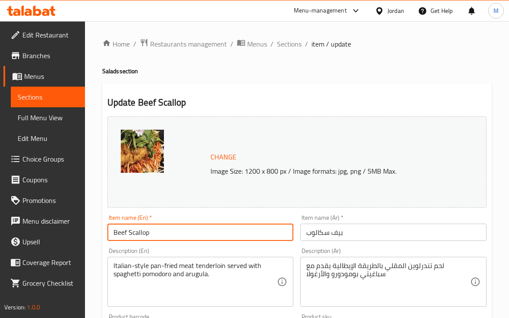
drag, startPoint x: 133, startPoint y: 231, endPoint x: 128, endPoint y: 231, distance: 4.3
click at [128, 231] on input "Beef Scallop" at bounding box center [200, 232] width 186 height 17
click at [146, 236] on input "Beef Escallop" at bounding box center [200, 232] width 186 height 17
click at [152, 233] on input "Beef Escalop" at bounding box center [200, 232] width 186 height 17
type input "Beef Escalope"
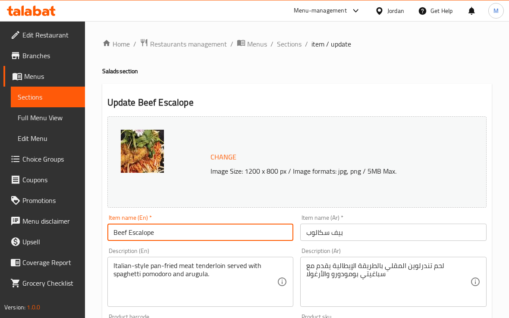
click at [169, 250] on div "Description (En) Italian-style pan-fried meat tenderloin served with spaghetti …" at bounding box center [200, 277] width 186 height 59
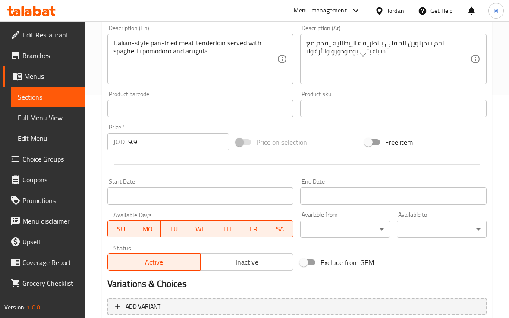
scroll to position [302, 0]
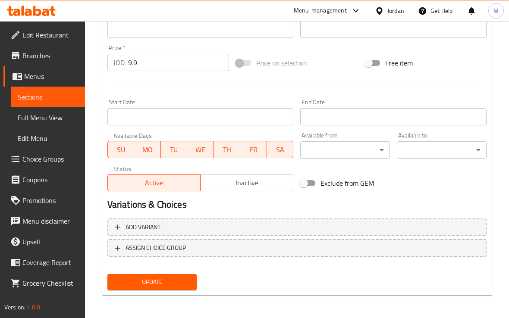
click at [163, 290] on div "Update" at bounding box center [152, 282] width 97 height 23
click at [163, 284] on span "Update" at bounding box center [152, 282] width 76 height 11
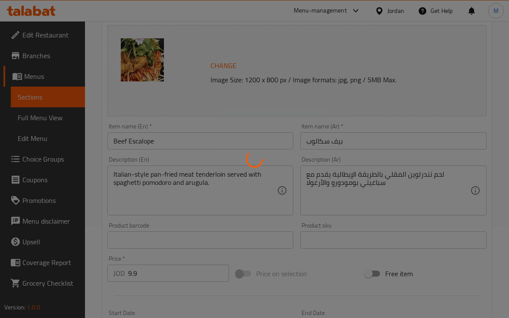
scroll to position [87, 0]
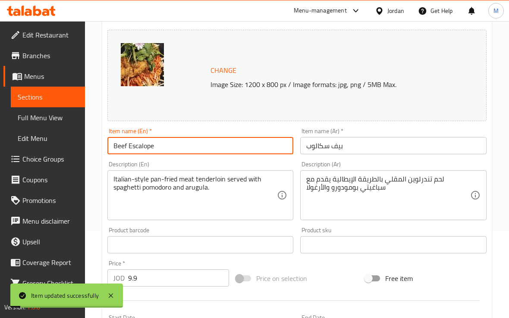
drag, startPoint x: 156, startPoint y: 146, endPoint x: 72, endPoint y: 149, distance: 85.0
click at [72, 149] on div "Edit Restaurant Branches Menus Sections Full Menu View Edit Menu Choice Groups …" at bounding box center [254, 234] width 509 height 600
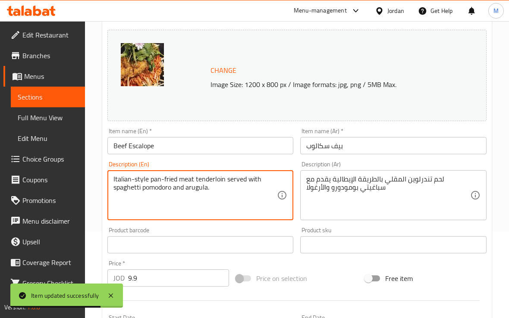
drag, startPoint x: 163, startPoint y: 179, endPoint x: 149, endPoint y: 180, distance: 13.4
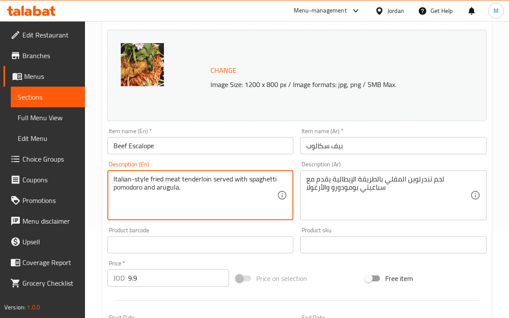
click at [173, 179] on textarea "Italian-style fried meat tenderloin served with spaghetti pomodoro and arugula." at bounding box center [195, 195] width 164 height 41
click at [195, 182] on textarea "Italian-style fried tenderloin served with spaghetti pomodoro and arugula." at bounding box center [195, 195] width 164 height 41
paste textarea "meat"
type textarea "Italian-style fried tenderloin meat served with spaghetti pomodoro and arugula."
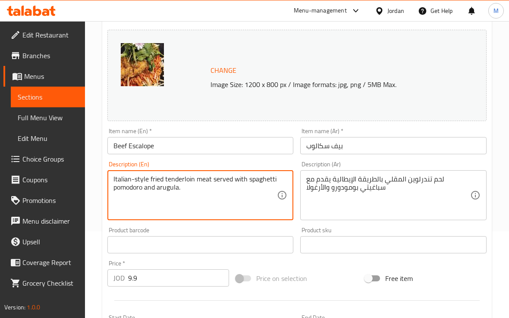
click at [229, 229] on div "Product barcode Product barcode" at bounding box center [200, 240] width 186 height 26
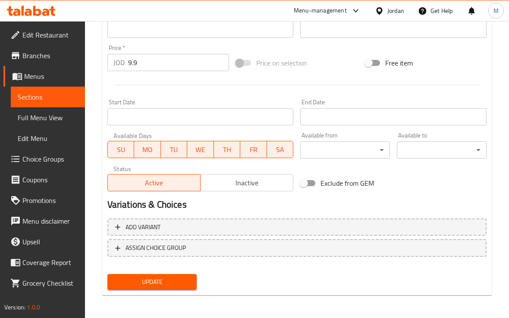
click at [160, 277] on span "Update" at bounding box center [152, 282] width 76 height 11
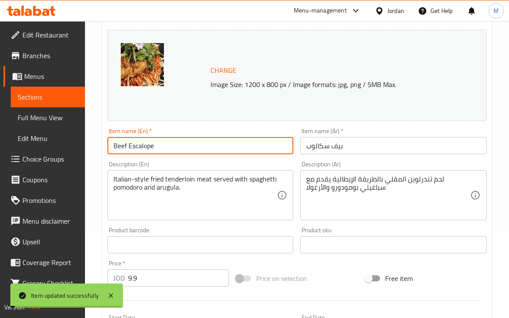
drag, startPoint x: 165, startPoint y: 146, endPoint x: 73, endPoint y: 149, distance: 91.4
click at [73, 149] on div "Edit Restaurant Branches Menus Sections Full Menu View Edit Menu Choice Groups …" at bounding box center [254, 234] width 509 height 600
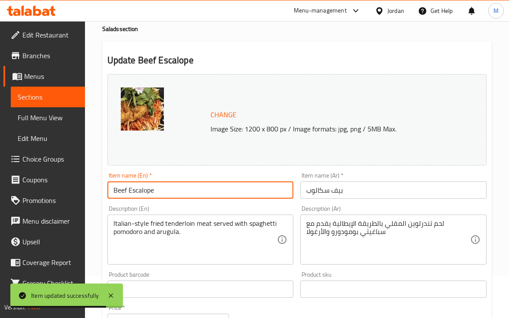
scroll to position [0, 0]
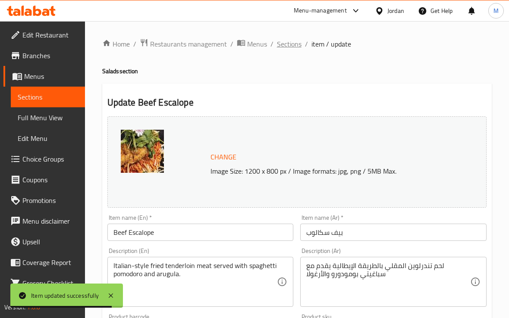
click at [282, 41] on span "Sections" at bounding box center [289, 44] width 25 height 10
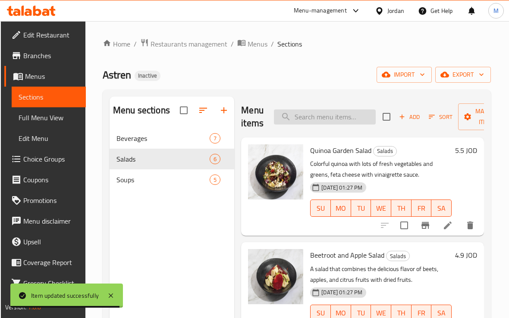
click at [322, 112] on input "search" at bounding box center [325, 116] width 102 height 15
paste input "Harira Soup"
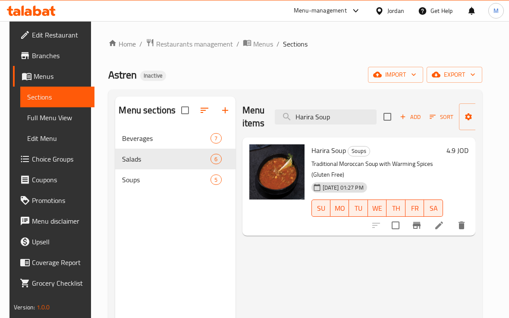
type input "Harira Soup"
click at [440, 225] on li at bounding box center [439, 226] width 24 height 16
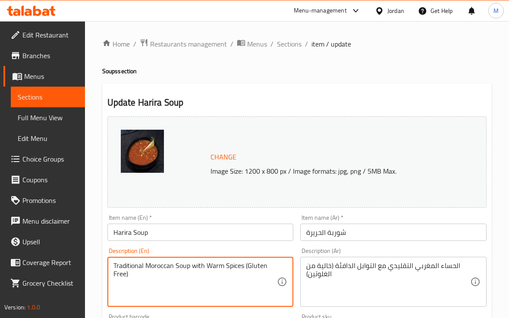
type textarea "Traditional Moroccan Soup with Warm Spices (Gluten Free)"
click at [229, 250] on div "Description (En) Traditional Moroccan Soup with Warm Spices (Gluten Free) Descr…" at bounding box center [200, 277] width 186 height 59
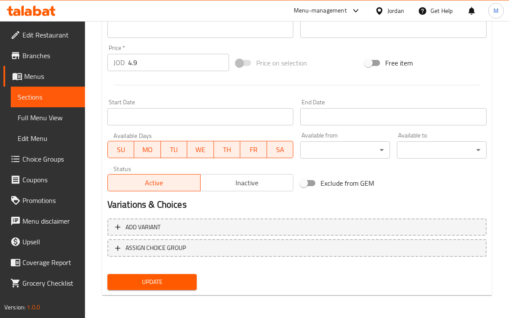
click at [168, 283] on span "Update" at bounding box center [152, 282] width 76 height 11
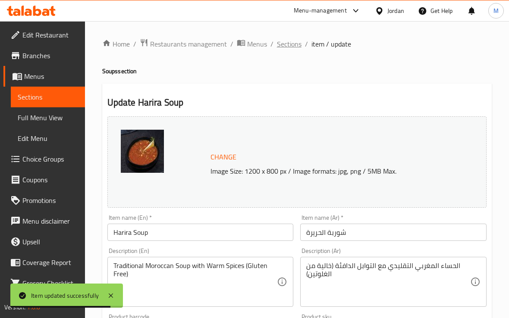
click at [287, 47] on span "Sections" at bounding box center [289, 44] width 25 height 10
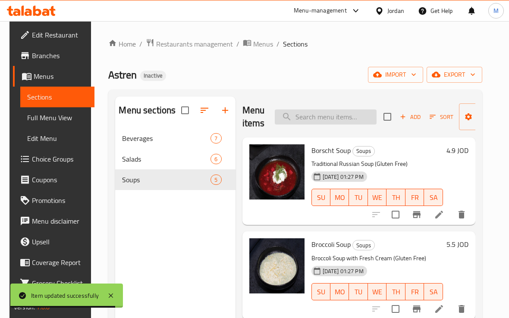
click at [316, 109] on input "search" at bounding box center [326, 116] width 102 height 15
paste input "Crab Balls"
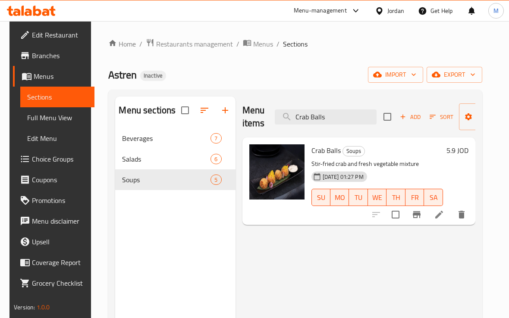
type input "Crab Balls"
click at [444, 217] on icon at bounding box center [439, 214] width 10 height 10
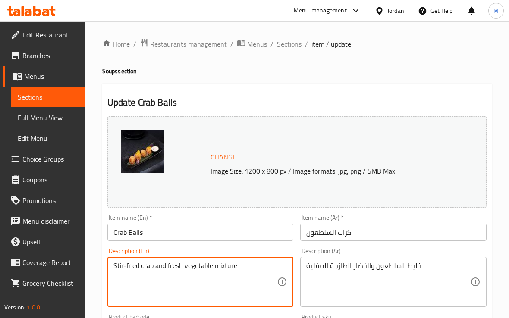
click at [126, 268] on textarea "Stir-fried crab and fresh vegetable mixture" at bounding box center [195, 282] width 164 height 41
click at [124, 266] on textarea "Stir-fried crab and fresh vegetable mixture" at bounding box center [195, 282] width 164 height 41
drag, startPoint x: 126, startPoint y: 266, endPoint x: 100, endPoint y: 268, distance: 25.5
click at [97, 267] on div "Home / Restaurants management / Menus / Sections / item / update Soups section …" at bounding box center [297, 321] width 424 height 600
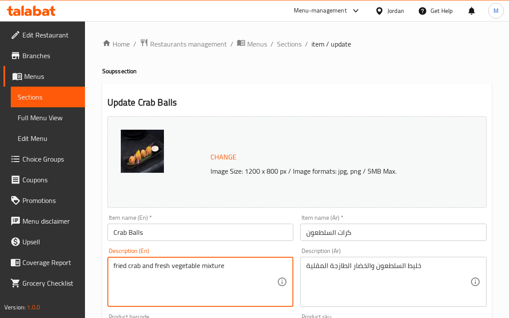
type textarea "fried crab and fresh vegetable mixture"
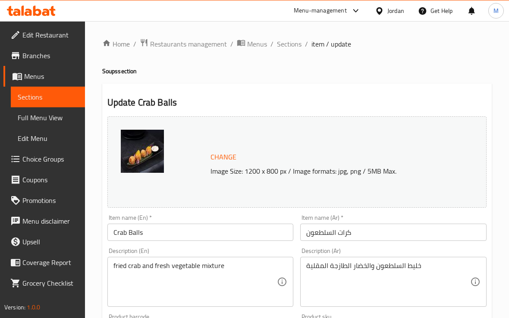
click at [101, 267] on div "Home / Restaurants management / Menus / Sections / item / update Soups section …" at bounding box center [297, 321] width 424 height 600
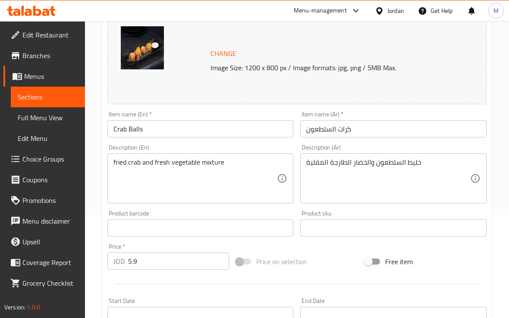
scroll to position [108, 0]
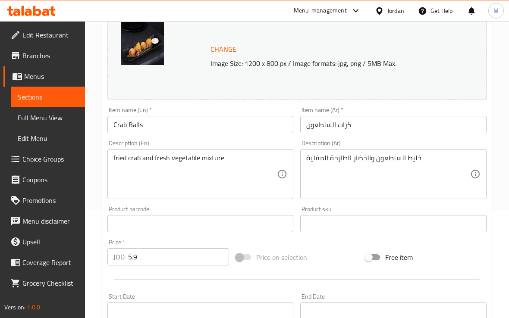
click at [173, 209] on div "Product barcode Product barcode" at bounding box center [200, 219] width 186 height 26
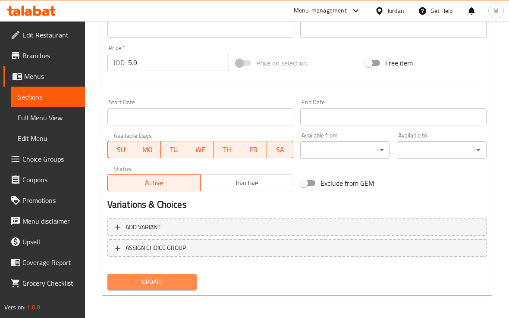
click at [168, 283] on span "Update" at bounding box center [152, 282] width 76 height 11
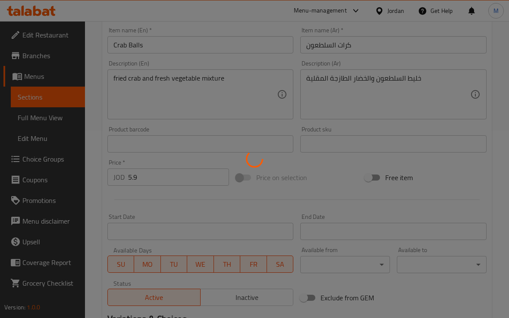
scroll to position [87, 0]
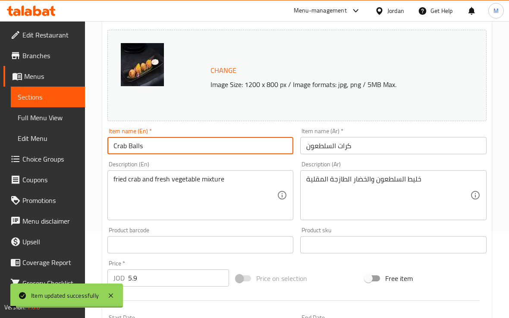
drag, startPoint x: 149, startPoint y: 147, endPoint x: 59, endPoint y: 150, distance: 89.7
click at [63, 151] on div "Edit Restaurant Branches Menus Sections Full Menu View Edit Menu Choice Groups …" at bounding box center [254, 234] width 509 height 600
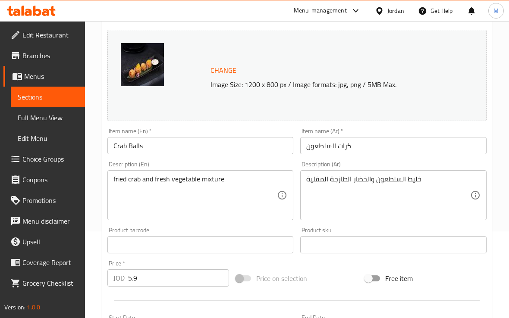
click at [235, 175] on div "fried crab and fresh vegetable mixture Description (En)" at bounding box center [200, 195] width 186 height 50
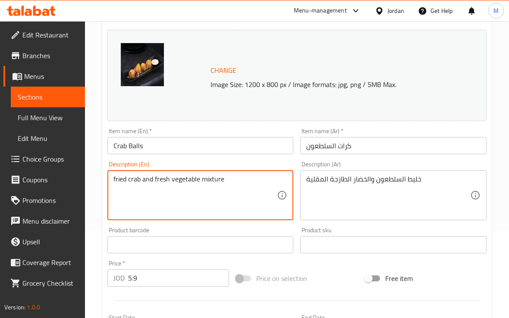
scroll to position [0, 0]
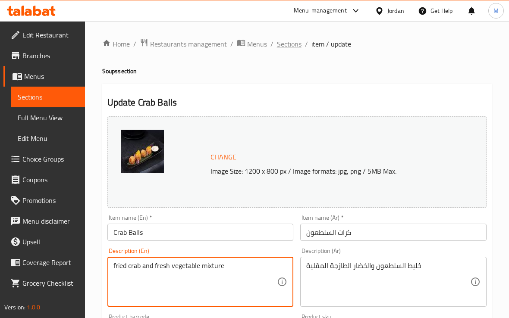
click at [277, 46] on span "Sections" at bounding box center [289, 44] width 25 height 10
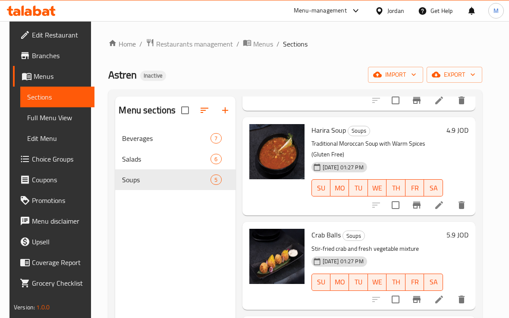
scroll to position [121, 0]
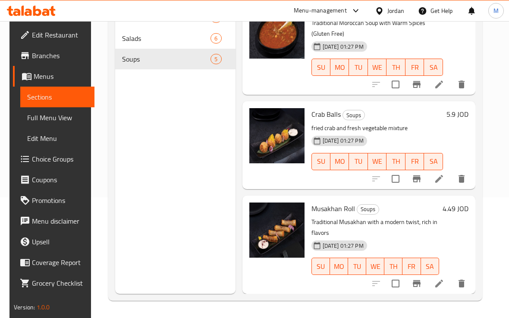
click at [445, 276] on li at bounding box center [439, 284] width 24 height 16
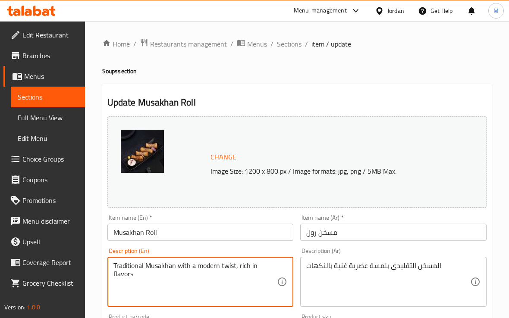
click at [178, 266] on textarea "Traditional Musakhan with a modern twist, rich in flavors" at bounding box center [195, 282] width 164 height 41
paste textarea "A roll filled with chicken musakhan."
type textarea "A roll filled with chicken musakhan."
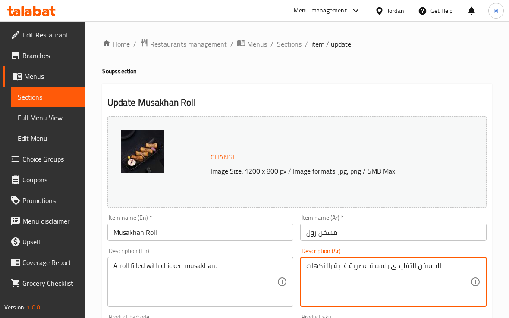
click at [340, 269] on textarea "المسخن التقليدي بلمسة عصرية غنية بالنكهات" at bounding box center [388, 282] width 164 height 41
paste textarea "لفة مليئة بمسخن الدجاج."
click at [219, 246] on div "Description (En) A roll filled with chicken musakhan. Description (En)" at bounding box center [200, 277] width 193 height 66
click at [372, 266] on textarea "لفة مليئة بمسخن الدجاج." at bounding box center [388, 282] width 164 height 41
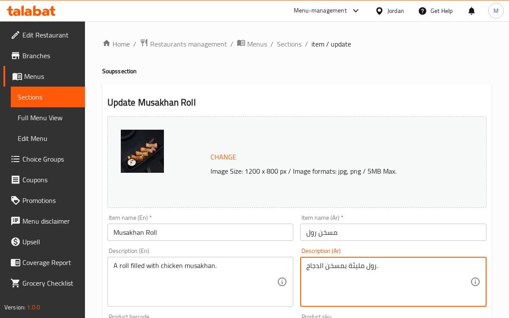
type textarea "رول مليئة بمسخن الدجاج."
click at [262, 249] on div "Description (En) A roll filled with chicken musakhan. Description (En)" at bounding box center [200, 277] width 186 height 59
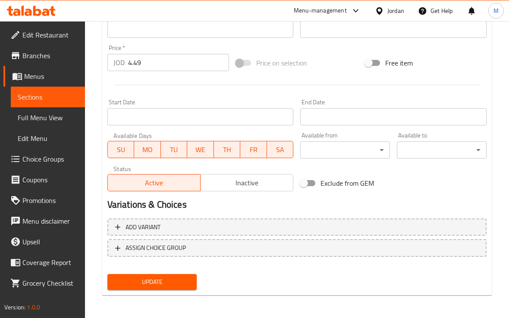
click at [149, 287] on button "Update" at bounding box center [152, 282] width 90 height 16
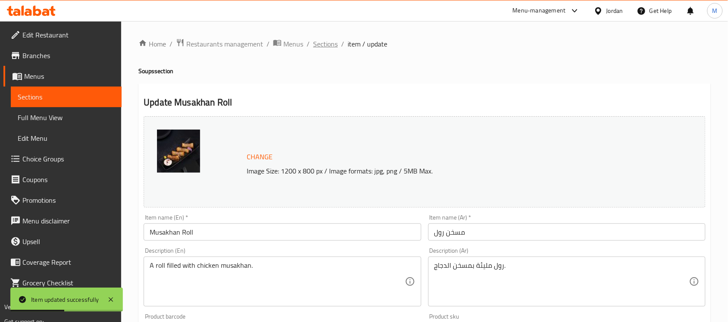
click at [325, 44] on span "Sections" at bounding box center [325, 44] width 25 height 10
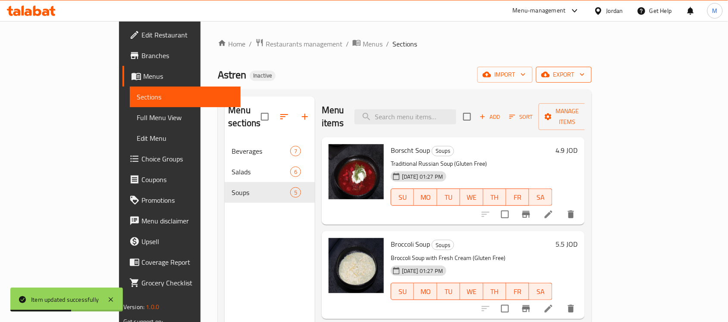
click at [516, 73] on span "export" at bounding box center [564, 74] width 42 height 11
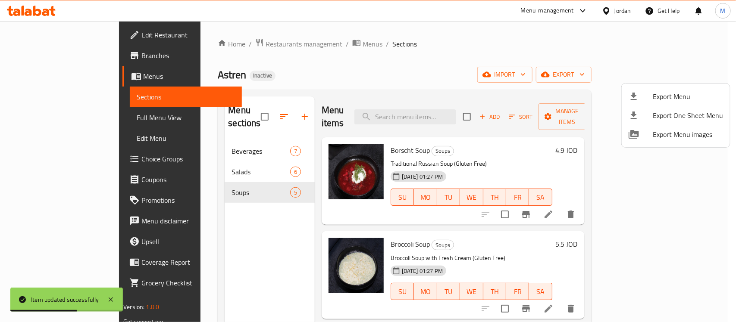
click at [516, 89] on li "Export Menu" at bounding box center [676, 96] width 108 height 19
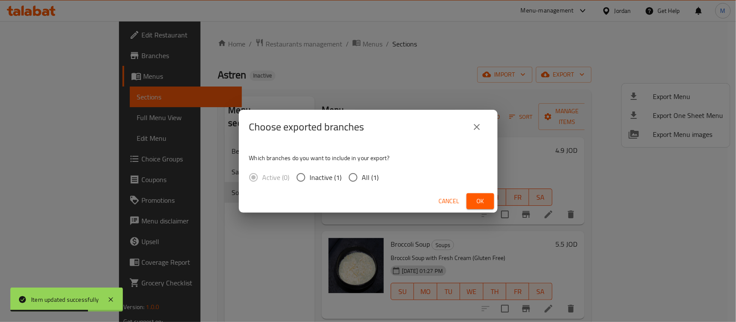
click at [375, 180] on span "All (1)" at bounding box center [370, 177] width 17 height 10
click at [362, 180] on input "All (1)" at bounding box center [353, 178] width 18 height 18
radio input "true"
click at [488, 199] on button "Ok" at bounding box center [480, 202] width 28 height 16
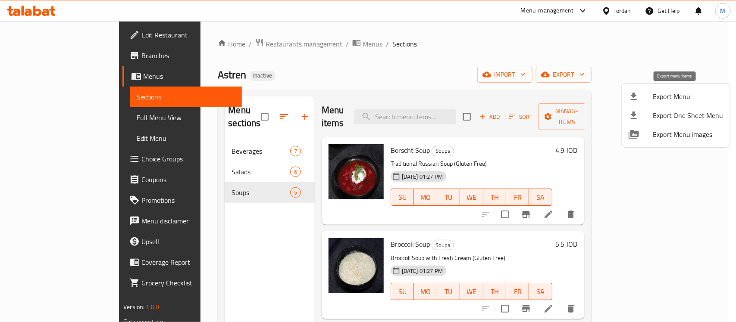
click at [516, 94] on span "Export Menu" at bounding box center [688, 96] width 70 height 10
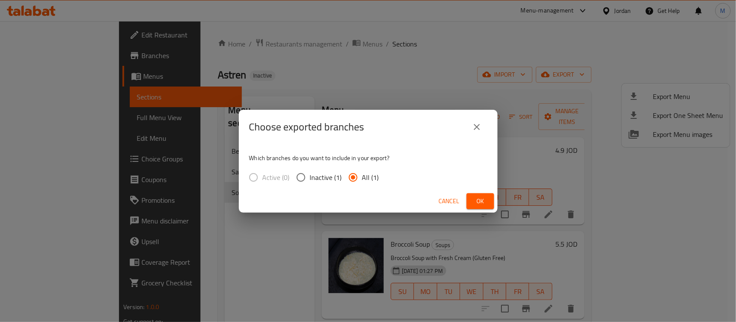
click at [492, 205] on button "Ok" at bounding box center [480, 202] width 28 height 16
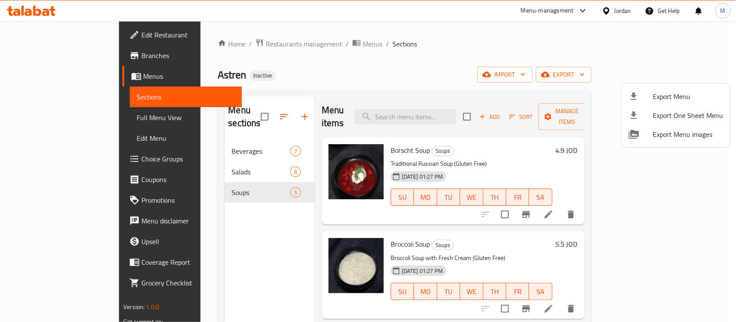
click at [272, 107] on div at bounding box center [368, 161] width 736 height 322
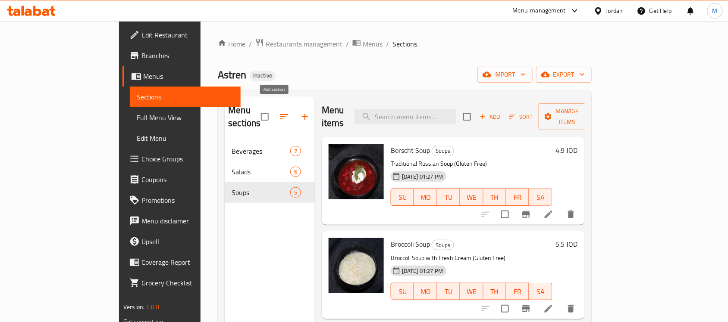
click at [300, 112] on icon "button" at bounding box center [305, 117] width 10 height 10
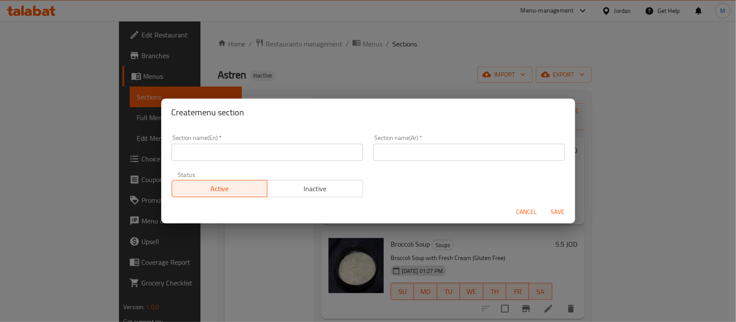
click at [248, 152] on input "text" at bounding box center [267, 152] width 191 height 17
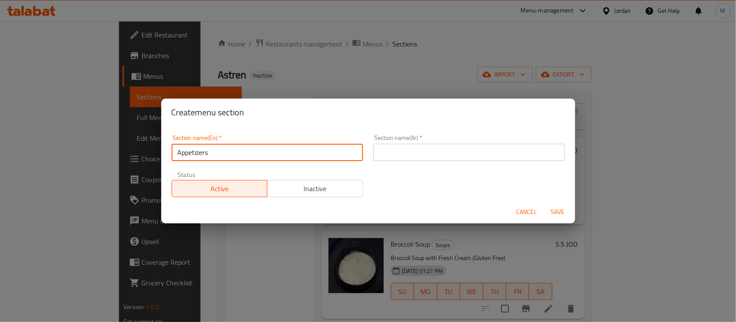
drag, startPoint x: 212, startPoint y: 156, endPoint x: 132, endPoint y: 153, distance: 79.4
click at [132, 153] on div "Create menu section Section name(En)   * Appetizers Section name(En) * Section …" at bounding box center [368, 161] width 736 height 322
type input "Appetizers"
click at [410, 150] on input "text" at bounding box center [468, 152] width 191 height 17
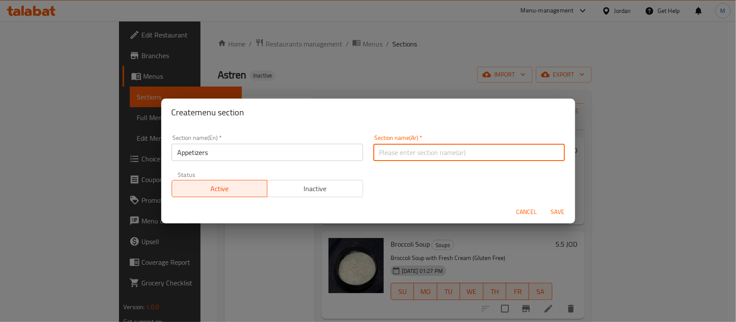
paste input "المقبلات"
type input "المقبلات"
click at [516, 209] on span "Save" at bounding box center [557, 212] width 21 height 11
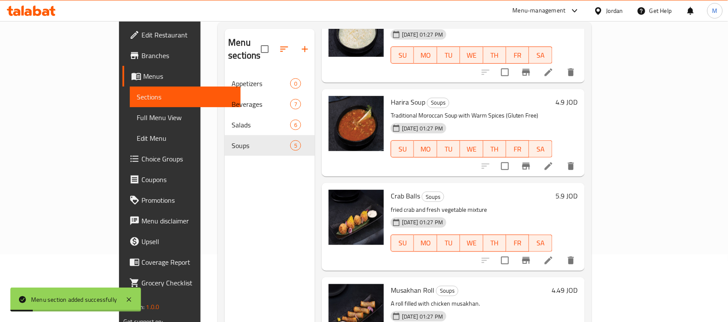
scroll to position [121, 0]
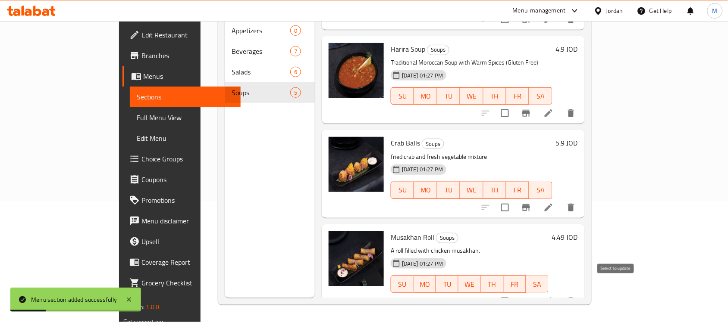
click at [514, 293] on input "checkbox" at bounding box center [505, 302] width 18 height 18
checkbox input "true"
click at [514, 199] on input "checkbox" at bounding box center [505, 208] width 18 height 18
checkbox input "true"
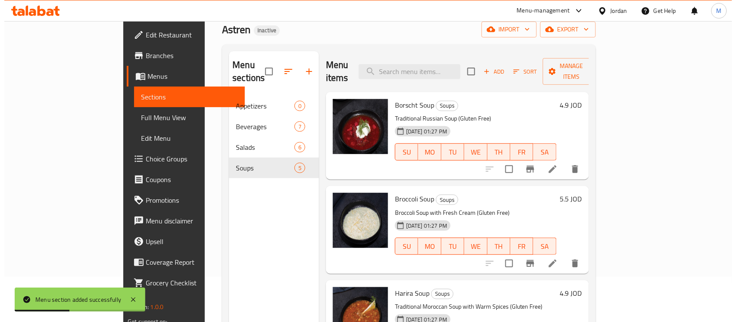
scroll to position [0, 0]
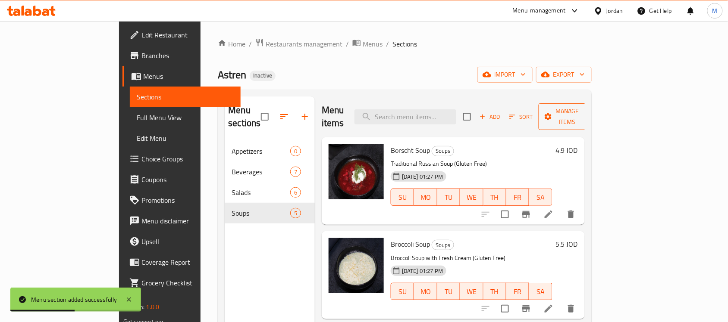
click at [516, 113] on span "Manage items" at bounding box center [567, 117] width 44 height 22
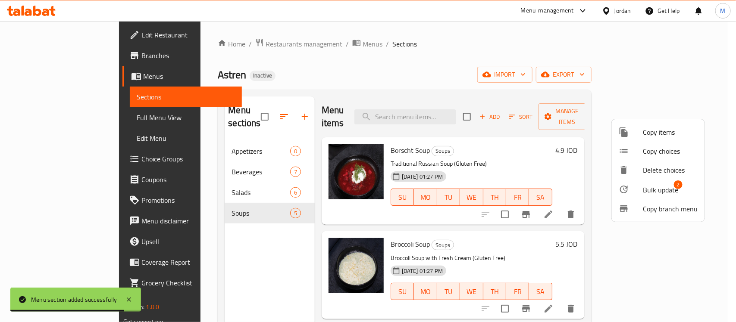
click at [516, 134] on span "Copy items" at bounding box center [670, 132] width 55 height 10
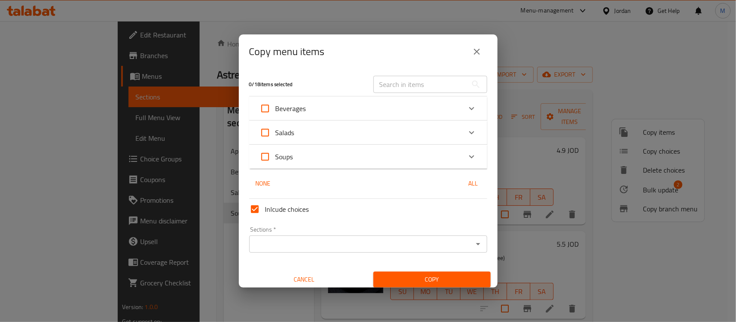
click at [466, 156] on icon "Expand" at bounding box center [471, 157] width 10 height 10
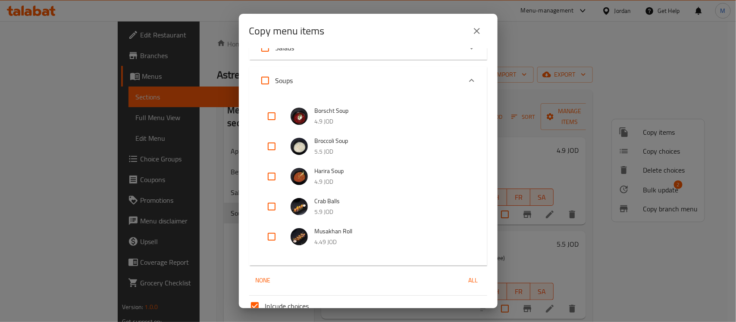
scroll to position [144, 0]
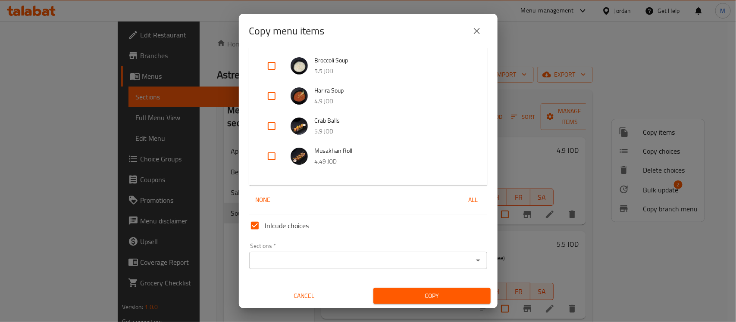
click at [269, 127] on input "checkbox" at bounding box center [271, 126] width 21 height 21
checkbox input "true"
click at [273, 154] on input "checkbox" at bounding box center [271, 156] width 21 height 21
checkbox input "true"
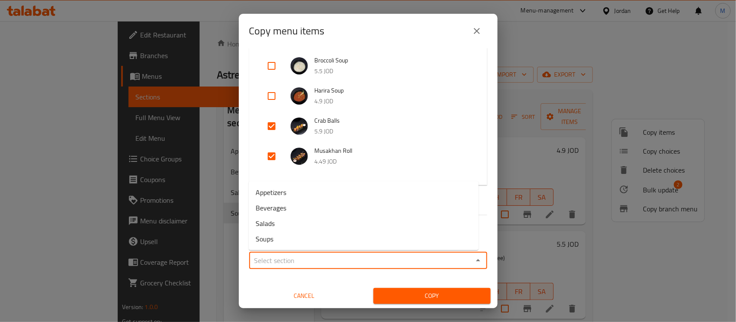
click at [333, 261] on input "Sections   *" at bounding box center [361, 261] width 219 height 12
click at [281, 188] on span "Appetizers" at bounding box center [271, 193] width 31 height 10
type input "Appetizers"
click at [439, 297] on span "Copy" at bounding box center [431, 296] width 103 height 11
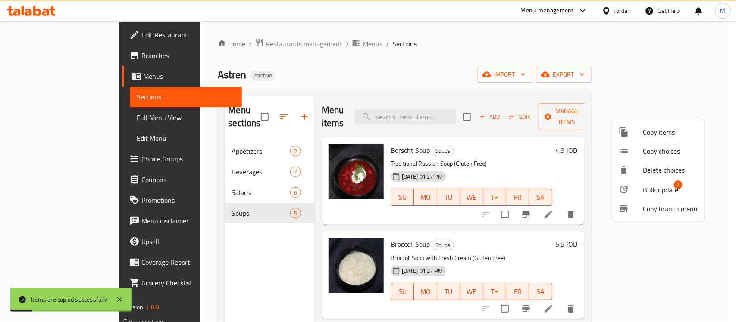
click at [516, 189] on div at bounding box center [631, 189] width 24 height 10
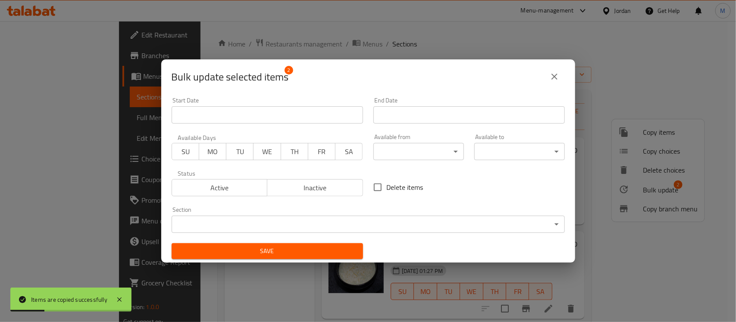
click at [406, 190] on span "Delete items" at bounding box center [405, 187] width 37 height 10
click at [387, 190] on input "Delete items" at bounding box center [378, 187] width 18 height 18
checkbox input "true"
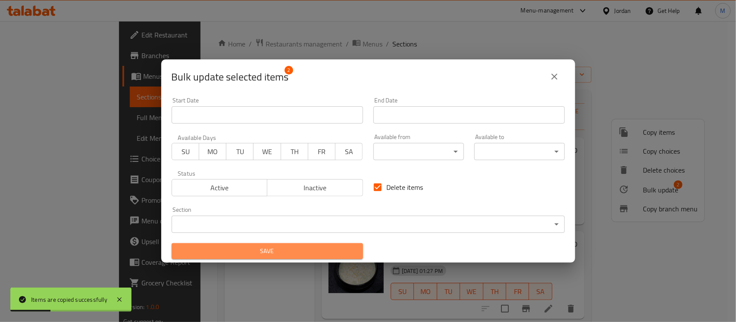
click at [313, 256] on span "Save" at bounding box center [267, 251] width 178 height 11
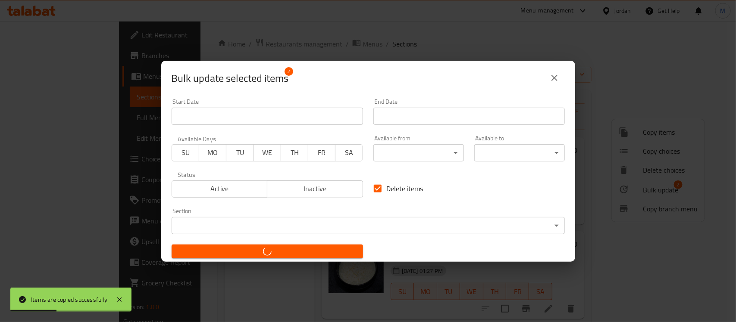
checkbox input "false"
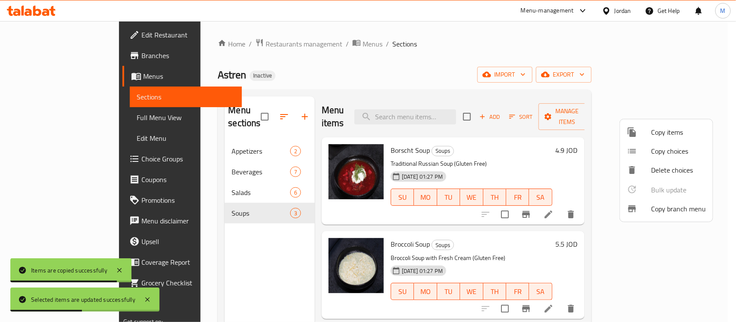
click at [253, 110] on div at bounding box center [368, 161] width 736 height 322
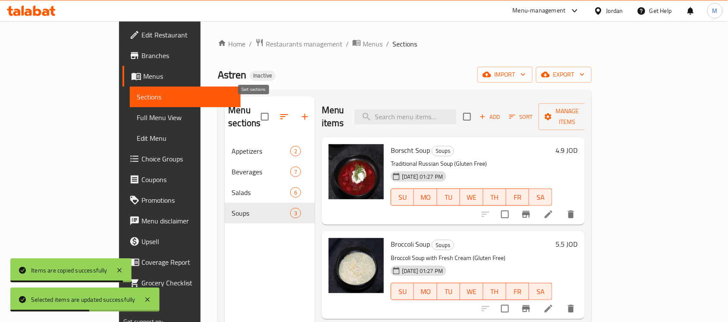
click at [279, 112] on icon "button" at bounding box center [284, 117] width 10 height 10
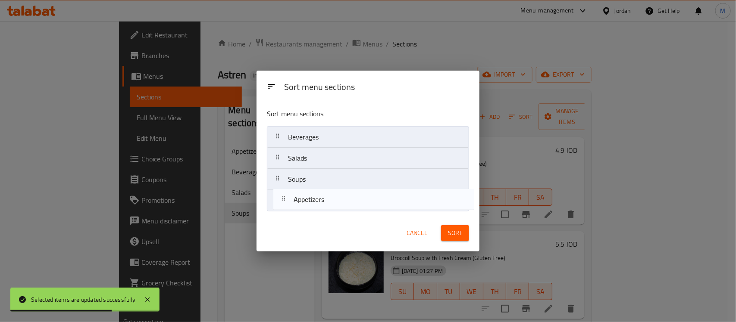
drag, startPoint x: 279, startPoint y: 134, endPoint x: 285, endPoint y: 203, distance: 70.1
click at [285, 203] on nav "Appetizers Beverages Salads Soups" at bounding box center [368, 168] width 202 height 85
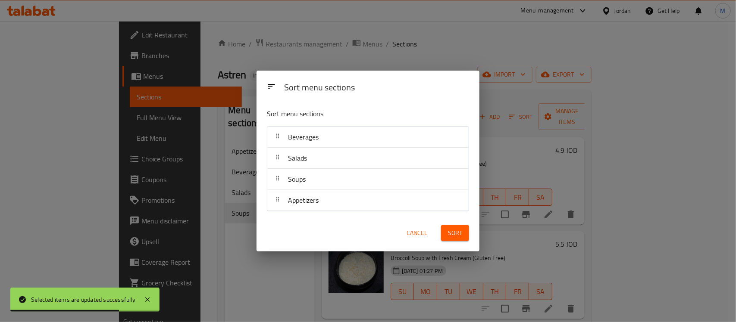
click at [448, 231] on span "Sort" at bounding box center [455, 233] width 14 height 11
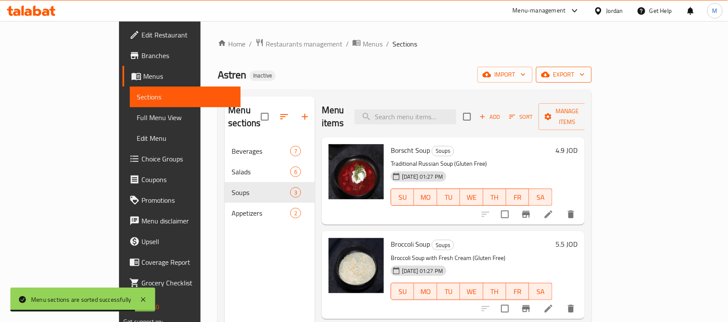
click at [516, 76] on span "export" at bounding box center [564, 74] width 42 height 11
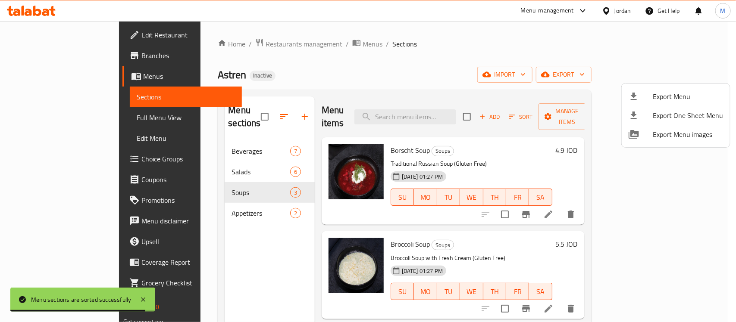
click at [505, 74] on div at bounding box center [368, 161] width 736 height 322
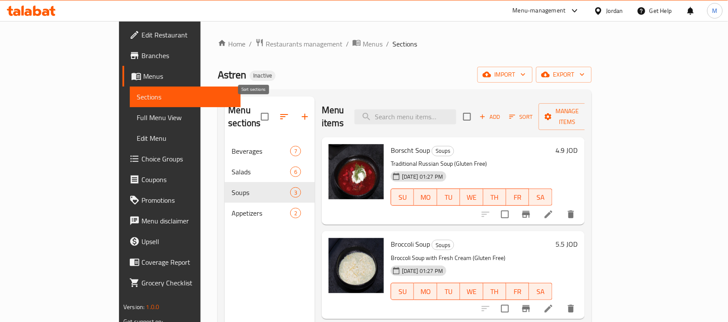
click at [279, 112] on icon "button" at bounding box center [284, 117] width 10 height 10
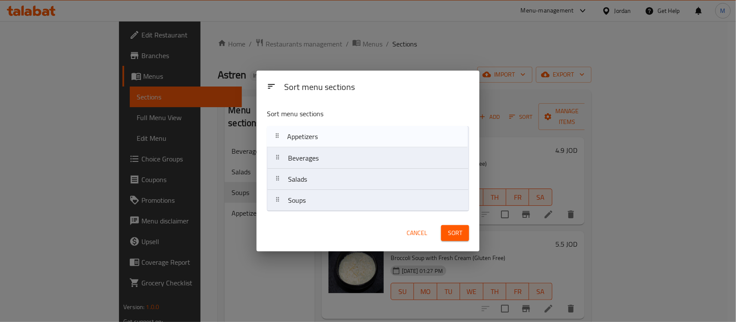
drag, startPoint x: 284, startPoint y: 203, endPoint x: 283, endPoint y: 134, distance: 69.8
click at [283, 134] on nav "Beverages Salads Soups Appetizers" at bounding box center [368, 168] width 202 height 85
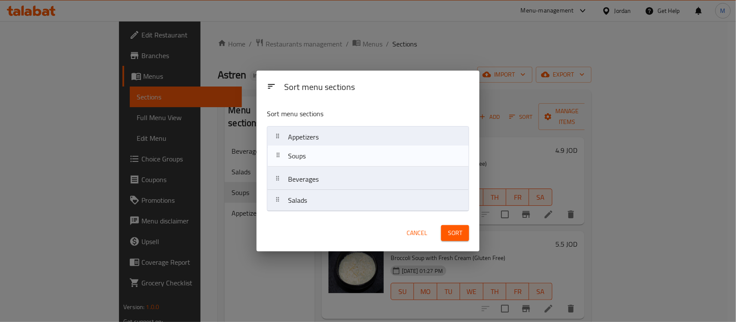
drag, startPoint x: 296, startPoint y: 205, endPoint x: 296, endPoint y: 158, distance: 47.0
click at [296, 158] on nav "Appetizers Beverages Salads Soups" at bounding box center [368, 168] width 202 height 85
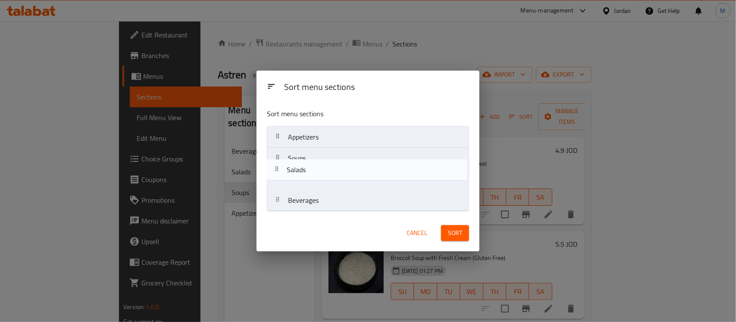
click at [303, 172] on nav "Appetizers Soups Beverages Salads" at bounding box center [368, 168] width 202 height 85
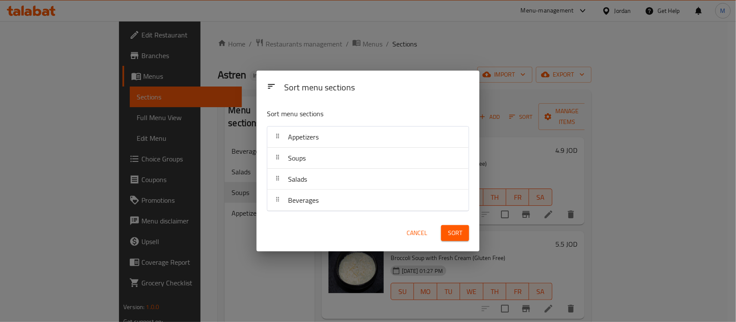
click at [443, 234] on button "Sort" at bounding box center [455, 233] width 28 height 16
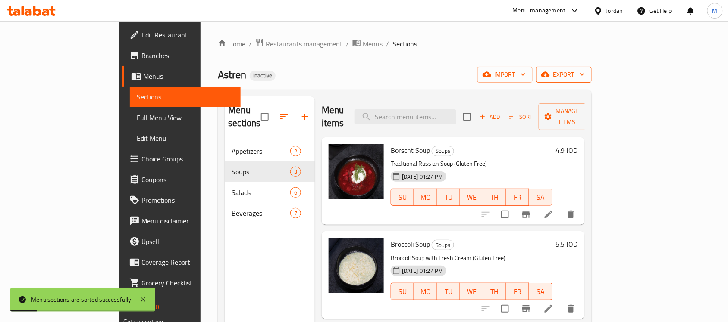
click at [516, 75] on span "export" at bounding box center [564, 74] width 42 height 11
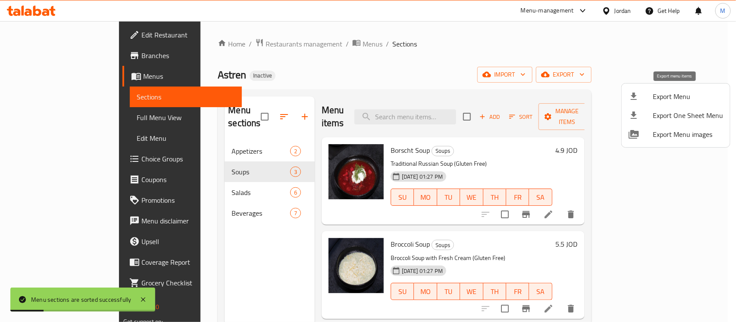
click at [516, 93] on span "Export Menu" at bounding box center [688, 96] width 70 height 10
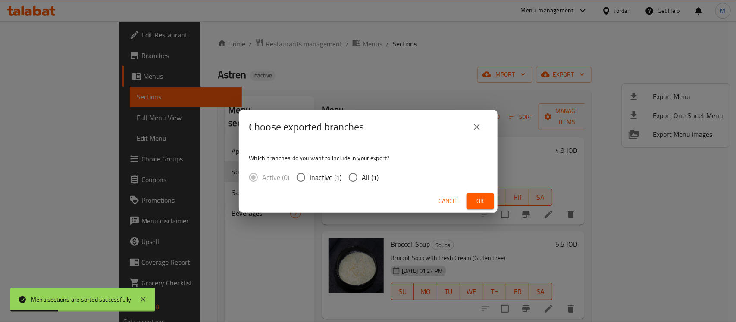
click at [374, 177] on span "All (1)" at bounding box center [370, 177] width 17 height 10
click at [362, 177] on input "All (1)" at bounding box center [353, 178] width 18 height 18
radio input "true"
click at [475, 201] on span "Ok" at bounding box center [480, 201] width 14 height 11
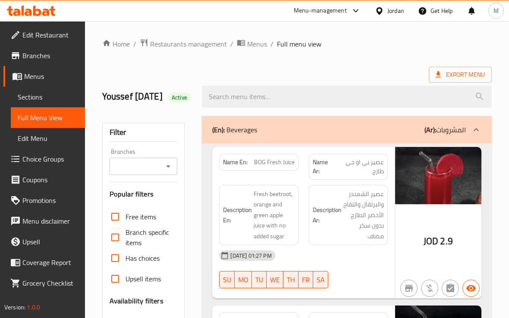
click at [243, 74] on div "Export Menu" at bounding box center [296, 75] width 389 height 16
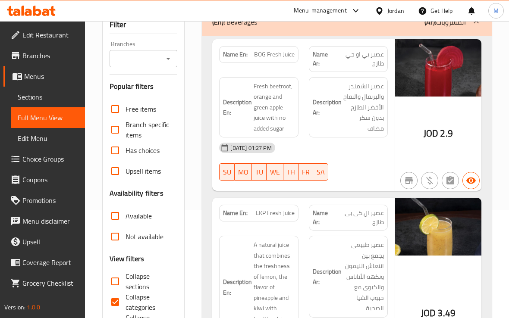
click at [126, 309] on span "Collapse categories" at bounding box center [147, 302] width 45 height 21
click at [125, 309] on input "Collapse categories" at bounding box center [115, 302] width 21 height 21
checkbox input "false"
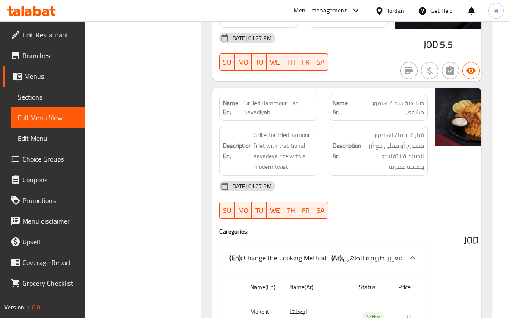
scroll to position [1625, 0]
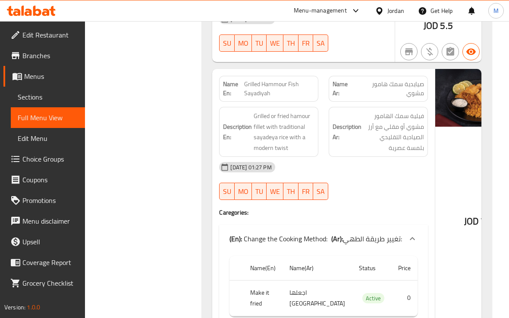
click at [369, 162] on div "Description Ar: فيلية سمك الهامور مشوي أو مقلي مع أرز الصيادية التقليدي بلمسة ع…" at bounding box center [377, 132] width 109 height 60
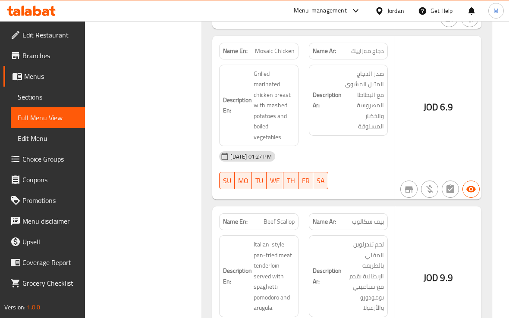
scroll to position [1949, 0]
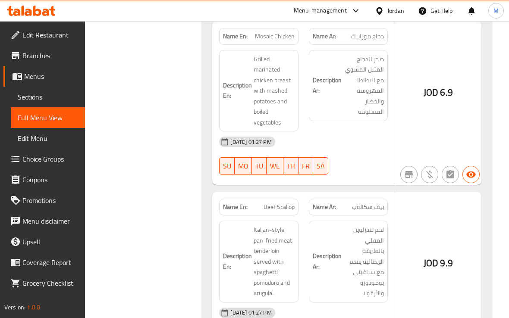
click at [328, 96] on strong "Description Ar:" at bounding box center [327, 85] width 29 height 21
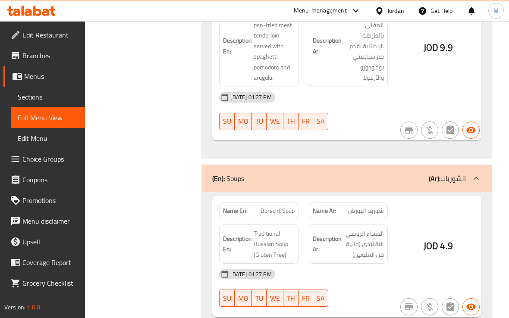
scroll to position [2110, 0]
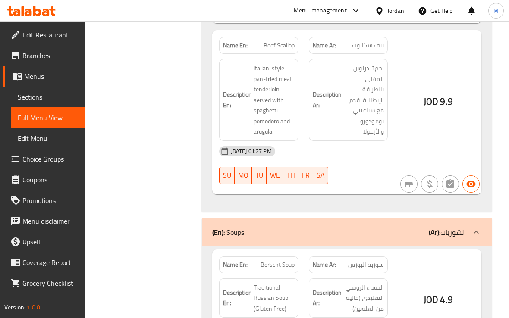
click at [283, 50] on span "Beef Scallop" at bounding box center [278, 45] width 31 height 9
copy span "Scallop"
click at [281, 50] on span "Beef Scallop" at bounding box center [278, 45] width 31 height 9
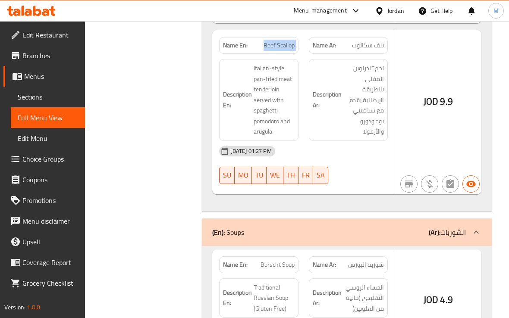
click at [281, 50] on span "Beef Scallop" at bounding box center [278, 45] width 31 height 9
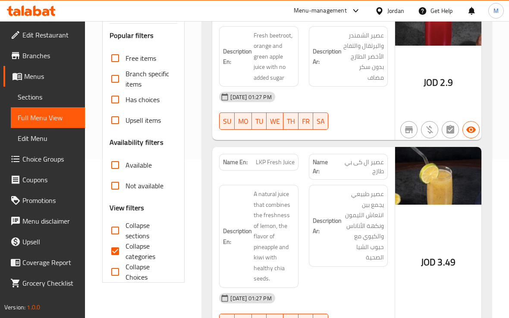
scroll to position [162, 0]
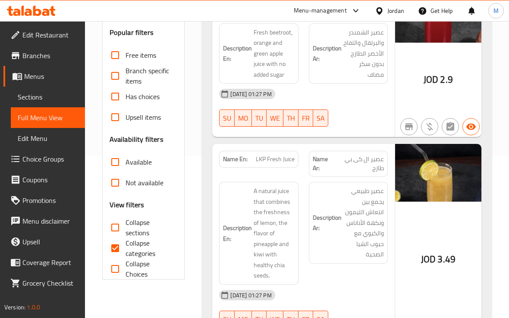
click at [136, 259] on span "Collapse categories" at bounding box center [147, 248] width 45 height 21
click at [125, 259] on input "Collapse categories" at bounding box center [115, 248] width 21 height 21
checkbox input "false"
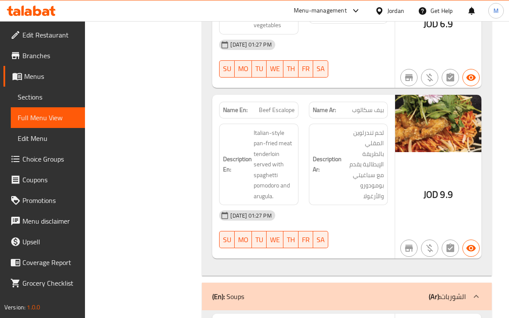
click at [372, 206] on div "Description Ar: لحم تندرلوين المقلي بالطريقة الإيطالية يقدم مع سباغيتي بومودورو…" at bounding box center [348, 165] width 79 height 82
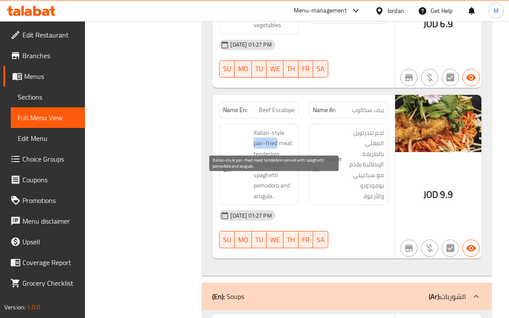
drag, startPoint x: 254, startPoint y: 193, endPoint x: 277, endPoint y: 193, distance: 22.8
click at [277, 193] on span "Italian-style pan-fried meat tenderloin served with spaghetti pomodoro and arug…" at bounding box center [273, 165] width 41 height 74
copy span "pan-fried"
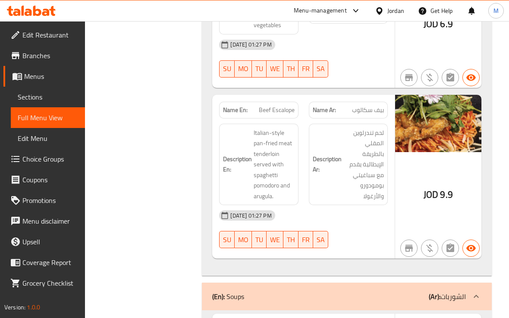
click at [281, 115] on span "Beef Escalope" at bounding box center [277, 110] width 36 height 9
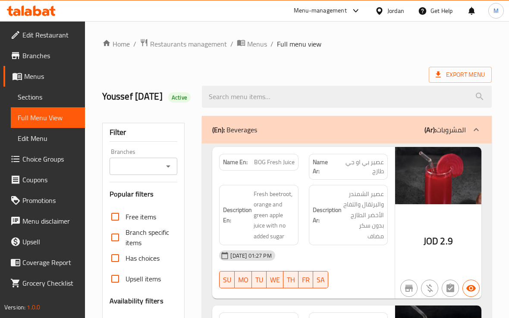
scroll to position [153, 0]
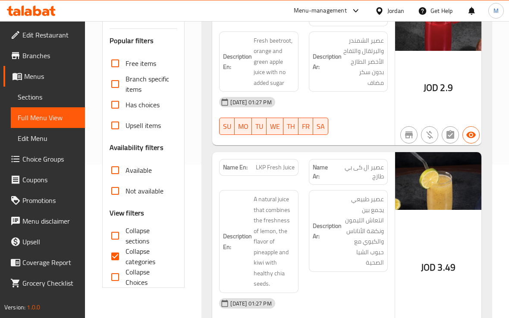
click at [134, 267] on span "Collapse categories" at bounding box center [147, 256] width 45 height 21
click at [125, 267] on input "Collapse categories" at bounding box center [115, 256] width 21 height 21
checkbox input "false"
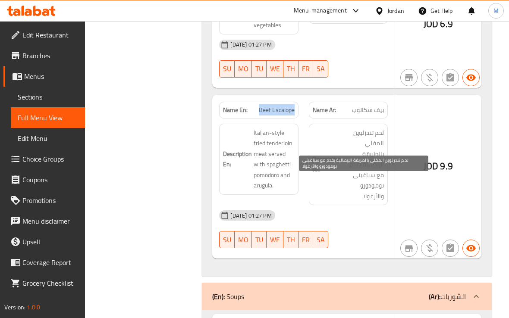
click at [372, 202] on span "لحم تندرلوين المقلي بالطريقة الإيطالية يقدم مع سباغيتي بومودورو والأرغولا" at bounding box center [363, 165] width 41 height 74
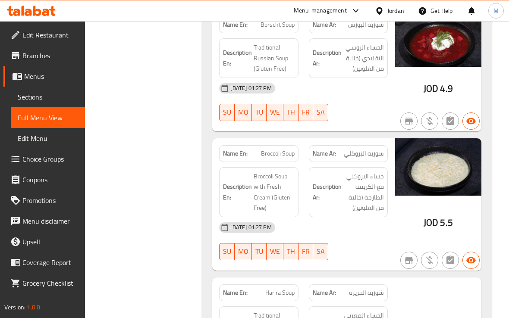
scroll to position [2380, 0]
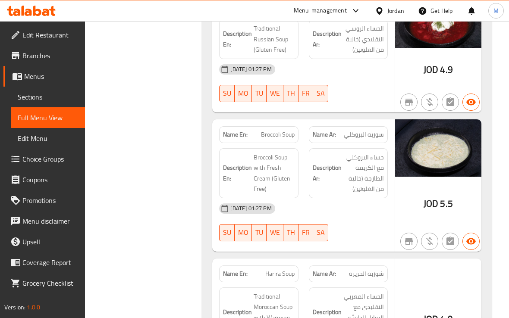
click at [358, 10] on span "شوربة البورش" at bounding box center [366, 5] width 36 height 9
copy span "شوربة البورش"
click at [371, 107] on div at bounding box center [347, 102] width 89 height 10
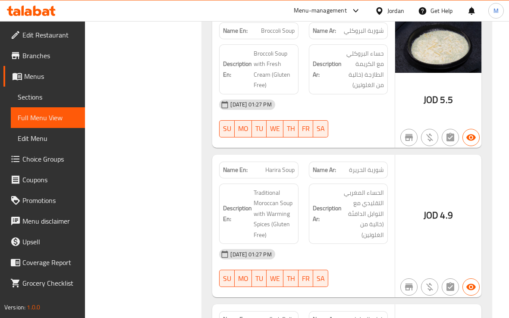
scroll to position [2488, 0]
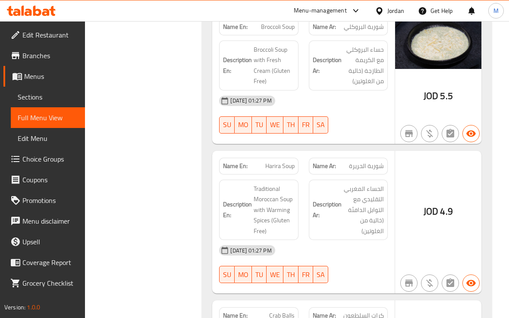
click at [333, 111] on div "[DATE] 01:27 PM" at bounding box center [303, 101] width 178 height 21
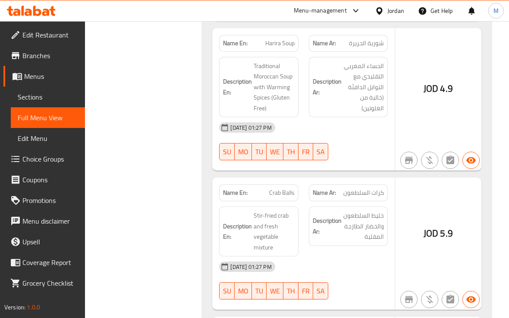
scroll to position [2649, 0]
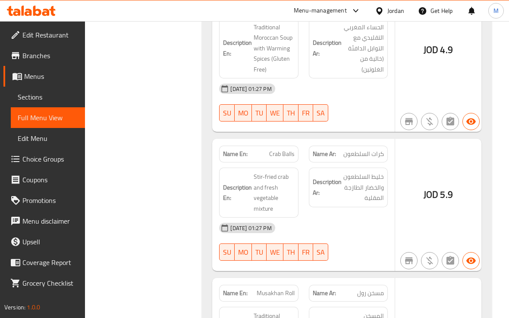
click at [361, 127] on div "08-10-2025 01:27 PM SU MO TU WE TH FR SA" at bounding box center [303, 102] width 178 height 48
click at [275, 9] on span "Harira Soup" at bounding box center [279, 4] width 29 height 9
copy span "Harira Soup"
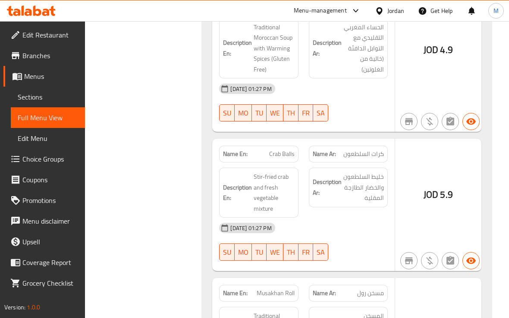
click at [281, 9] on span "Harira Soup" at bounding box center [279, 4] width 29 height 9
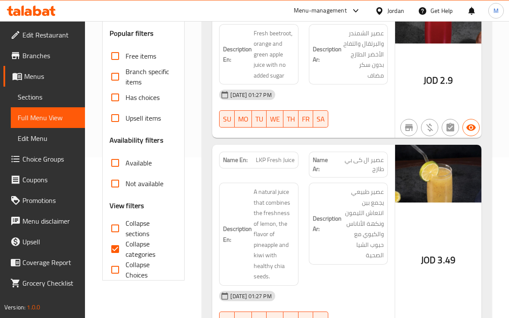
scroll to position [162, 0]
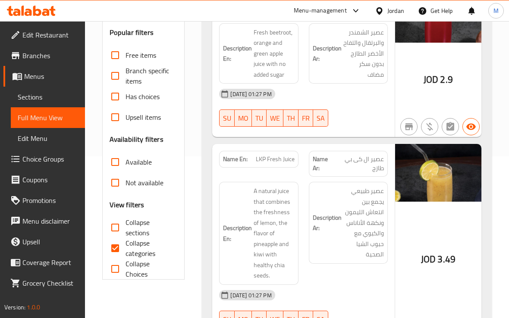
click at [127, 259] on span "Collapse categories" at bounding box center [147, 248] width 45 height 21
click at [125, 259] on input "Collapse categories" at bounding box center [115, 248] width 21 height 21
checkbox input "false"
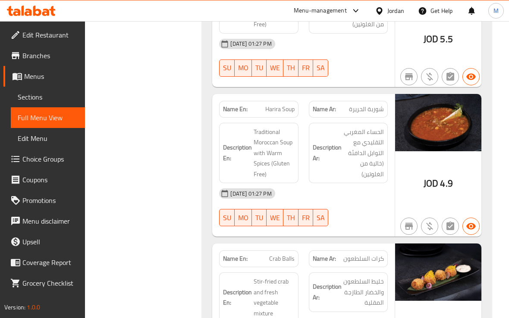
click at [321, 163] on strong "Description Ar:" at bounding box center [327, 152] width 29 height 21
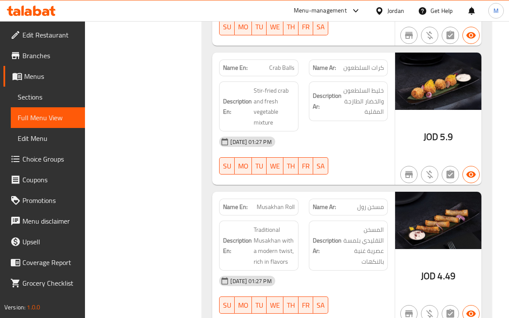
scroll to position [2760, 0]
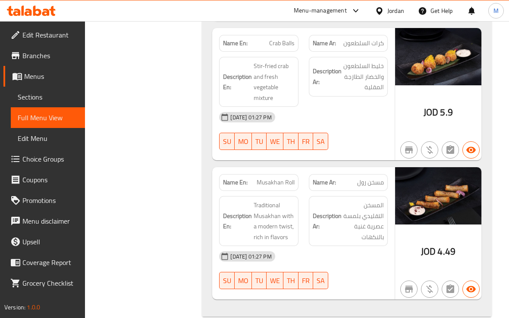
click at [309, 128] on div "[DATE] 01:27 PM" at bounding box center [303, 117] width 178 height 21
drag, startPoint x: 254, startPoint y: 116, endPoint x: 276, endPoint y: 117, distance: 22.0
click at [276, 103] on span "Stir-fried crab and fresh vegetable mixture" at bounding box center [273, 82] width 41 height 42
copy span "Stir-fried"
click at [276, 48] on span "Crab Balls" at bounding box center [281, 43] width 25 height 9
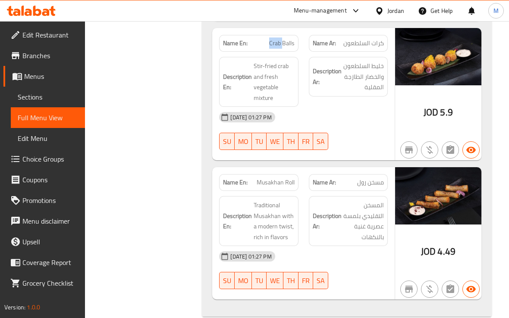
click at [276, 48] on span "Crab Balls" at bounding box center [281, 43] width 25 height 9
copy span "Crab Balls"
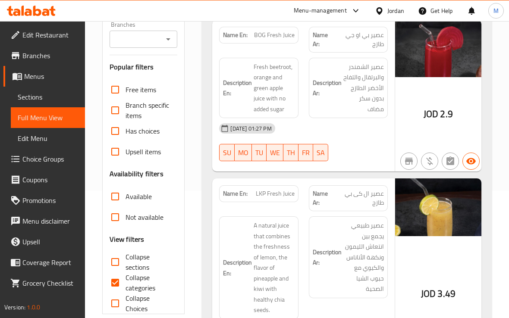
scroll to position [162, 0]
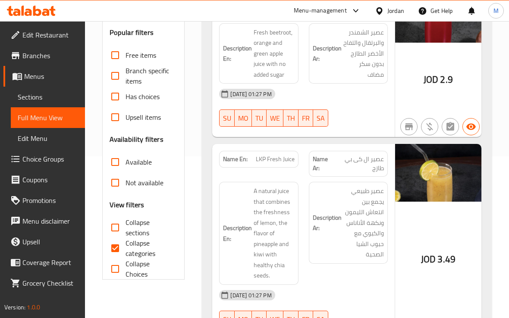
click at [134, 259] on span "Collapse categories" at bounding box center [147, 248] width 45 height 21
click at [125, 259] on input "Collapse categories" at bounding box center [115, 248] width 21 height 21
checkbox input "false"
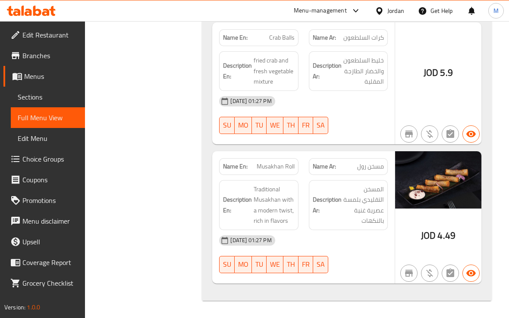
scroll to position [2817, 0]
click at [347, 212] on span "المسخن التقليدي بلمسة عصرية غنية بالنكهات" at bounding box center [363, 205] width 41 height 42
click at [275, 165] on span "Musakhan Roll" at bounding box center [275, 166] width 38 height 9
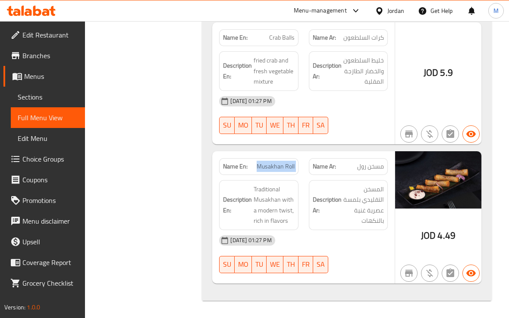
copy span "Musakhan Roll"
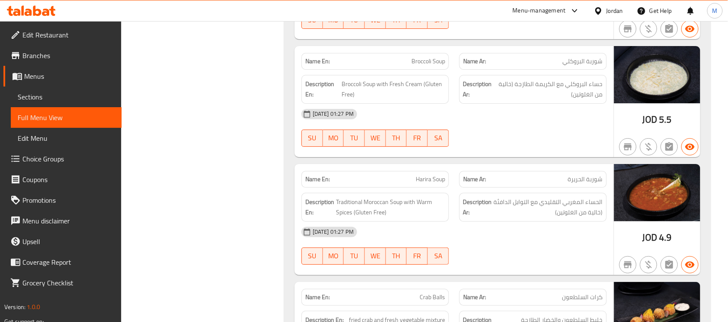
scroll to position [2095, 0]
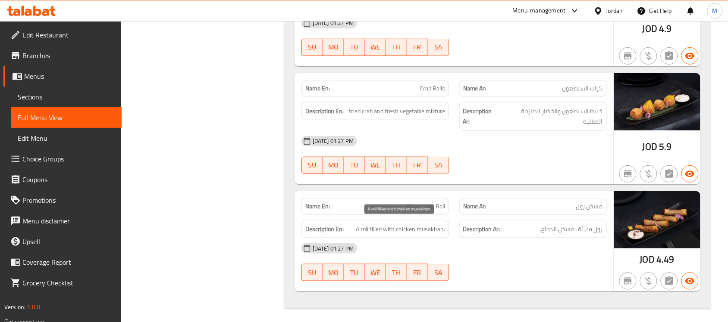
click at [395, 229] on span "A roll filled with chicken musakhan." at bounding box center [400, 229] width 89 height 11
copy span "A roll filled with chicken musakhan."
click at [404, 240] on div "[DATE] 01:27 PM" at bounding box center [454, 248] width 316 height 21
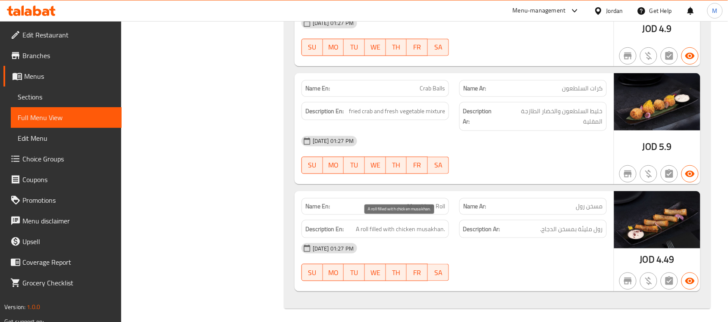
click at [403, 227] on span "A roll filled with chicken musakhan." at bounding box center [400, 229] width 89 height 11
copy span "A roll filled with chicken musakhan."
click at [514, 169] on div at bounding box center [533, 174] width 158 height 10
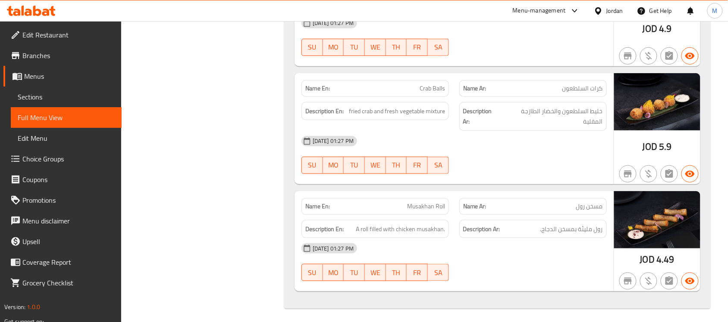
click at [525, 135] on div "[DATE] 01:27 PM" at bounding box center [454, 141] width 316 height 21
click at [428, 93] on span "Crab Balls" at bounding box center [431, 88] width 25 height 9
copy span "Crab Balls"
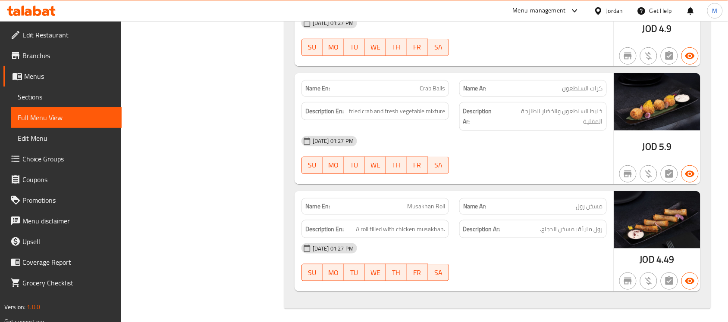
click at [444, 198] on div "Name En: Musakhan Roll" at bounding box center [374, 206] width 147 height 17
click at [438, 202] on span "Musakhan Roll" at bounding box center [426, 206] width 38 height 9
copy span "Musakhan Roll"
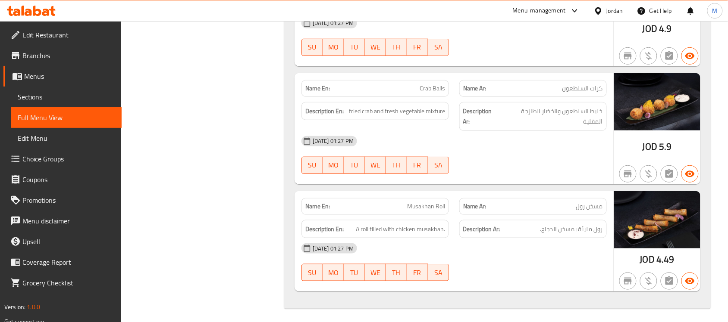
click at [502, 277] on div at bounding box center [533, 281] width 158 height 10
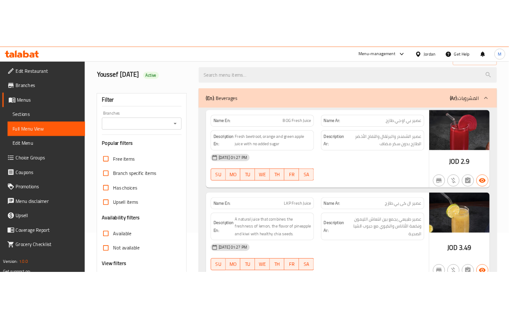
scroll to position [108, 0]
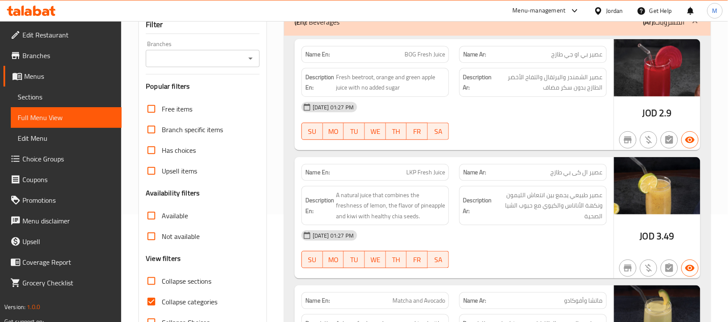
click at [171, 300] on span "Collapse categories" at bounding box center [190, 302] width 56 height 10
click at [162, 300] on input "Collapse categories" at bounding box center [151, 302] width 21 height 21
checkbox input "false"
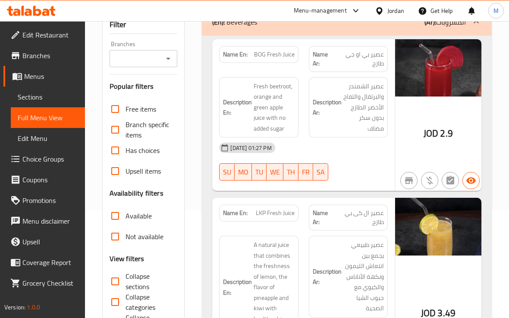
click at [339, 118] on strong "Description Ar:" at bounding box center [327, 107] width 29 height 21
drag, startPoint x: 264, startPoint y: 131, endPoint x: 252, endPoint y: 131, distance: 11.6
click at [252, 131] on h6 "Description En: Fresh beetroot, orange and green apple juice with no added sugar" at bounding box center [258, 107] width 71 height 53
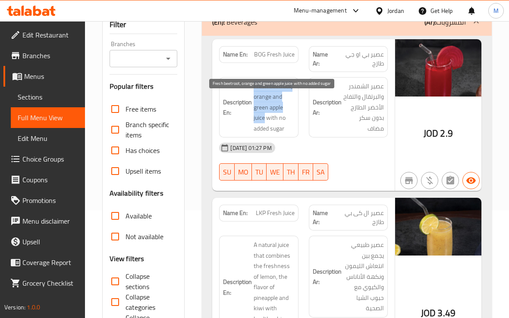
click at [278, 98] on span "Fresh beetroot, orange and green apple juice with no added sugar" at bounding box center [273, 107] width 41 height 53
click at [259, 113] on span "Fresh beetroot, orange and green apple juice with no added sugar" at bounding box center [273, 107] width 41 height 53
drag, startPoint x: 276, startPoint y: 122, endPoint x: 253, endPoint y: 123, distance: 22.9
click at [253, 123] on span "Fresh beetroot, orange and green apple juice with no added sugar" at bounding box center [273, 107] width 41 height 53
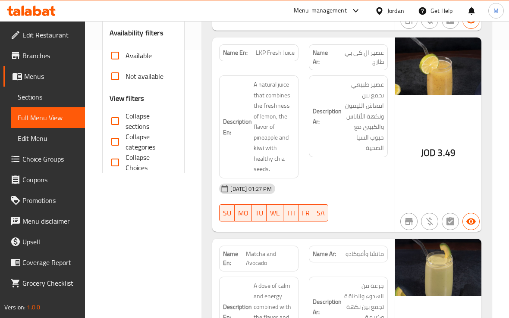
scroll to position [269, 0]
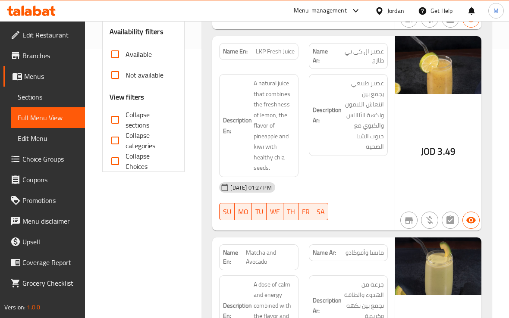
click at [338, 173] on div "Description Ar: عصير طبيعي يجمع بين انتعاش الليمون ونكهة الأناناس والكيوي مع حب…" at bounding box center [347, 125] width 89 height 113
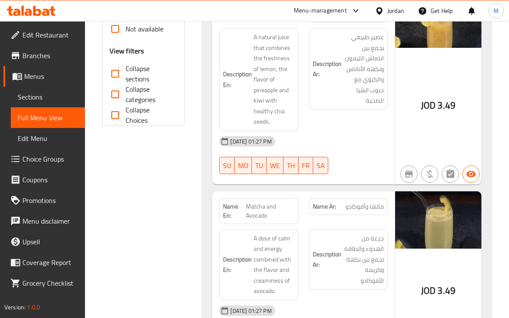
scroll to position [431, 0]
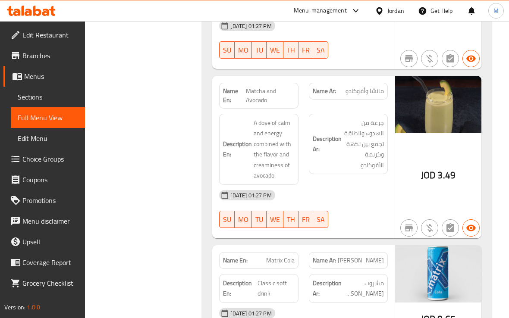
click at [346, 157] on span "جرعة من الهدوء والطاقة تجمع بين نكهة وكريمة الأفوكادو" at bounding box center [363, 144] width 41 height 53
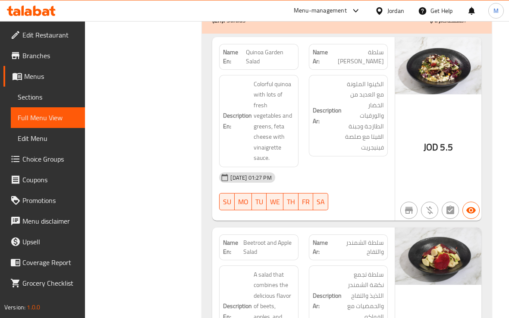
scroll to position [1185, 0]
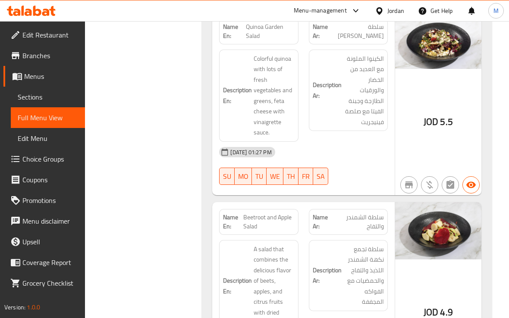
click at [319, 147] on div "Description Ar: الكينوا الملونة مع العديد من الخضار والورقيات الطازجة وجبنة الف…" at bounding box center [347, 95] width 89 height 103
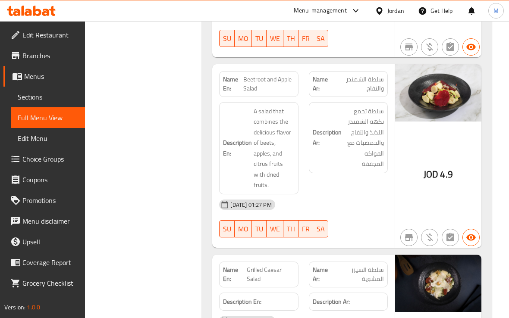
scroll to position [1347, 0]
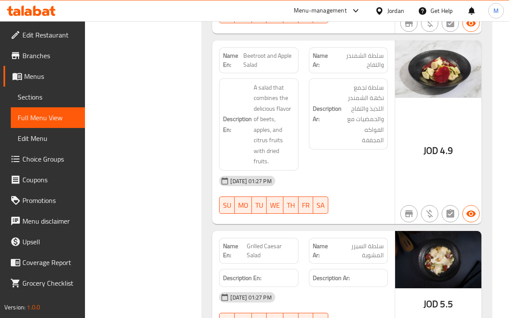
click at [331, 146] on h6 "Description Ar: سلطة تجمع نكهة الشمندر اللذيذ والتفاح والحمضيات مع الفواكه المج…" at bounding box center [348, 113] width 71 height 63
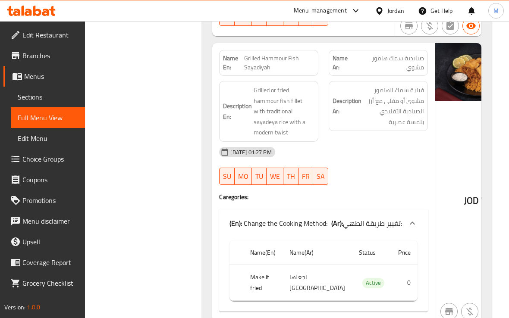
scroll to position [1670, 0]
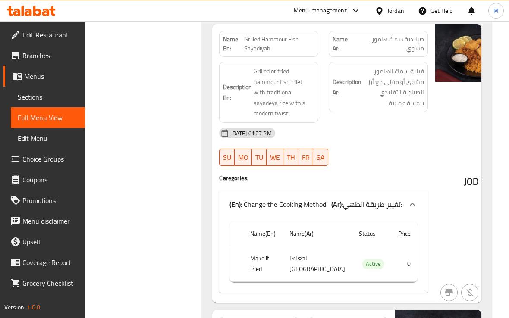
click at [363, 128] on div "Description Ar: فيلية سمك الهامور مشوي أو مقلي مع أرز الصيادية التقليدي بلمسة ع…" at bounding box center [377, 92] width 109 height 71
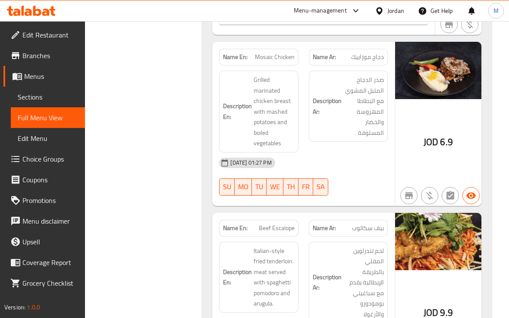
scroll to position [1940, 0]
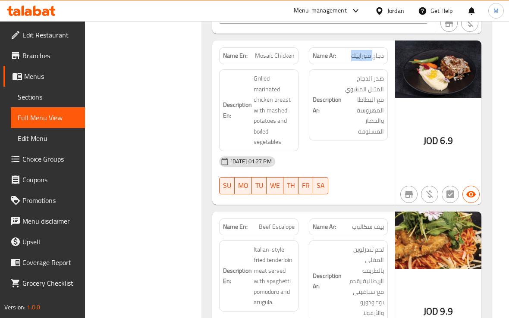
drag, startPoint x: 347, startPoint y: 105, endPoint x: 372, endPoint y: 105, distance: 24.6
click at [372, 60] on p "Name Ar: دجاج موزاييك" at bounding box center [348, 55] width 71 height 9
click at [370, 172] on div "[DATE] 01:27 PM" at bounding box center [303, 161] width 178 height 21
click at [333, 137] on h6 "Description Ar: صدر الدجاج المتبل المشوي مع البطاطا المهروسة والخضار المسلوقة" at bounding box center [348, 104] width 71 height 63
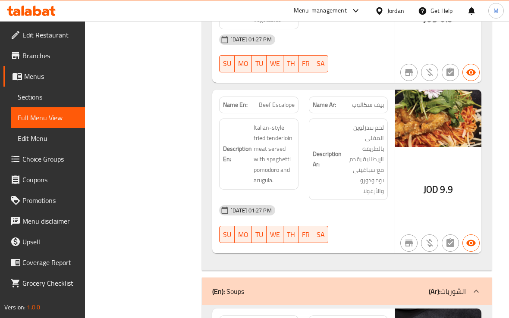
scroll to position [2101, 0]
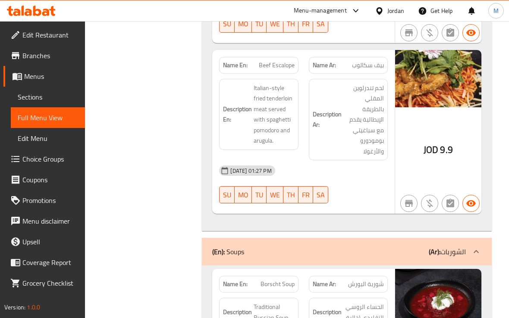
click at [303, 166] on div "Description Ar: لحم تندرلوين المقلي بالطريقة الإيطالية يقدم مع سباغيتي بومودورو…" at bounding box center [347, 120] width 89 height 92
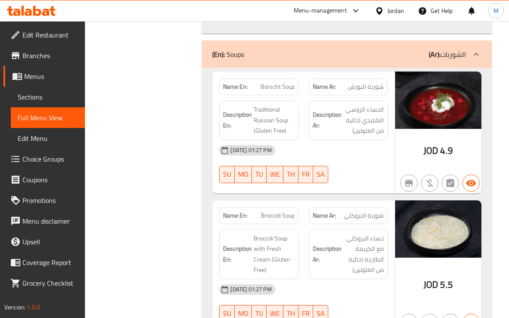
scroll to position [2317, 0]
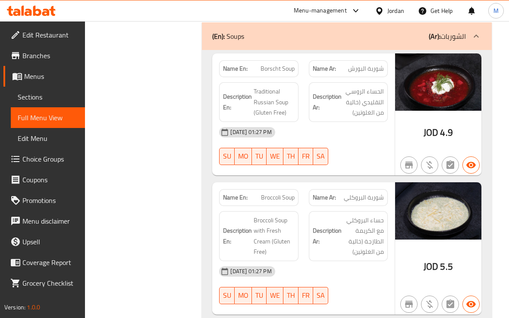
click at [333, 143] on div "[DATE] 01:27 PM" at bounding box center [303, 132] width 178 height 21
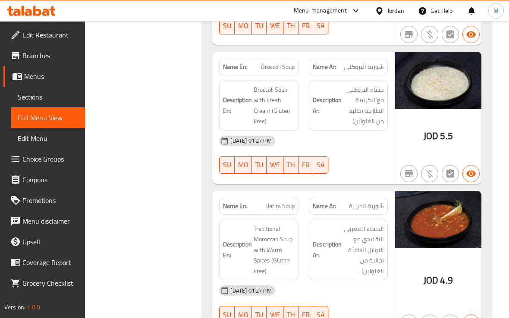
scroll to position [2478, 0]
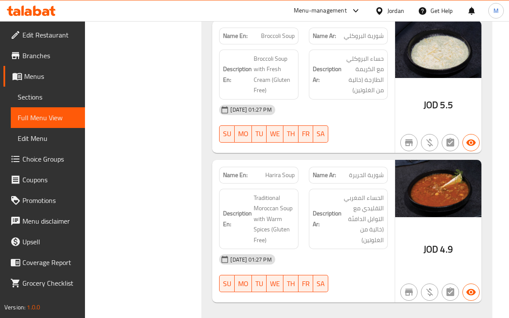
click at [359, 100] on div "Description Ar: حساء البروكلي مع الكريمة الطازجة (خالية من الغلوتين)" at bounding box center [348, 75] width 79 height 50
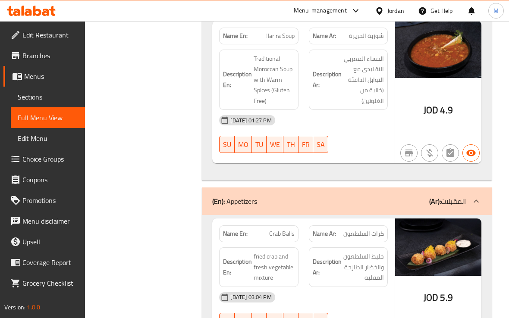
scroll to position [2640, 0]
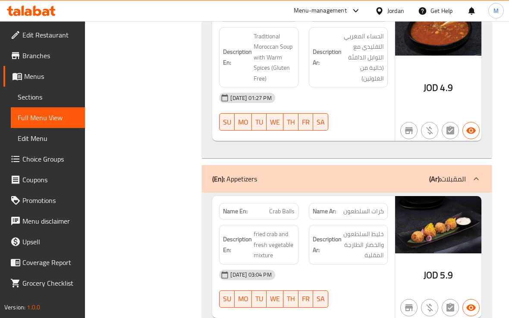
click at [384, 108] on div "[DATE] 01:27 PM" at bounding box center [303, 98] width 178 height 21
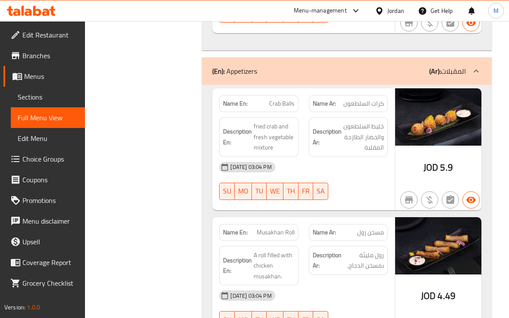
scroll to position [2802, 0]
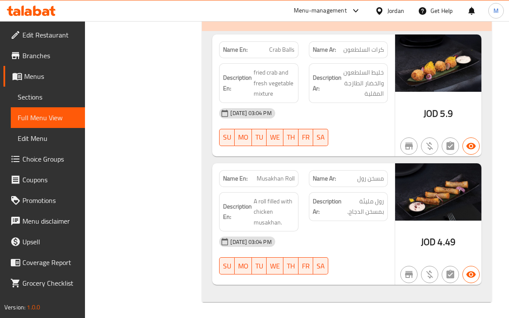
click at [328, 103] on div "Description Ar: خليط السلطعون والخضار الطازجة المقلية" at bounding box center [348, 83] width 79 height 40
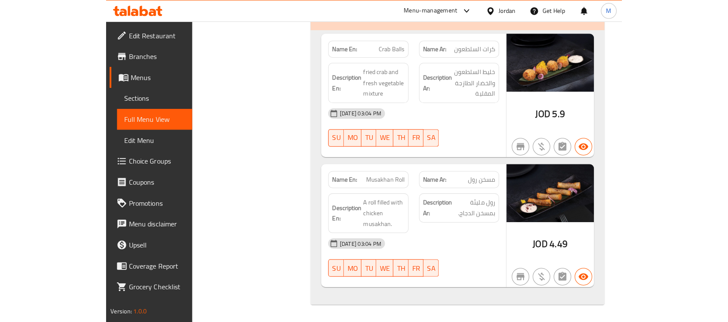
scroll to position [2214, 0]
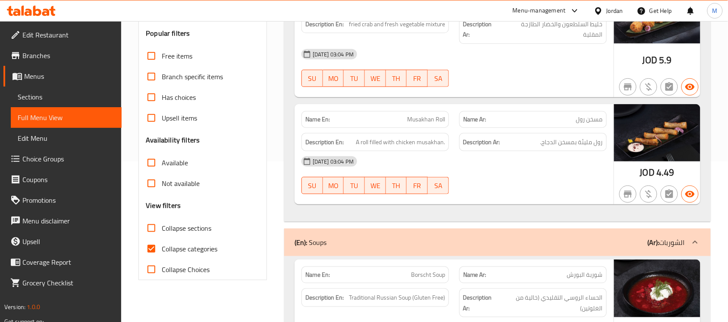
scroll to position [162, 0]
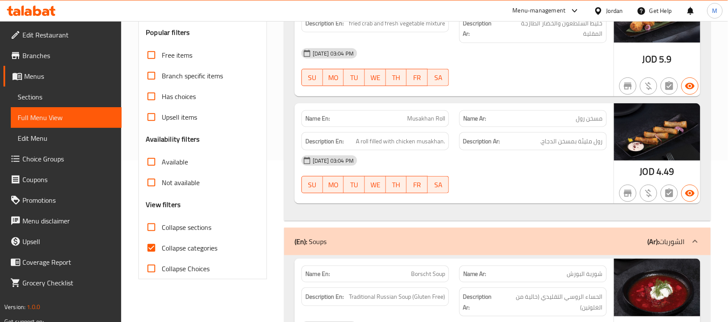
click at [169, 244] on span "Collapse categories" at bounding box center [190, 248] width 56 height 10
click at [162, 244] on input "Collapse categories" at bounding box center [151, 248] width 21 height 21
checkbox input "false"
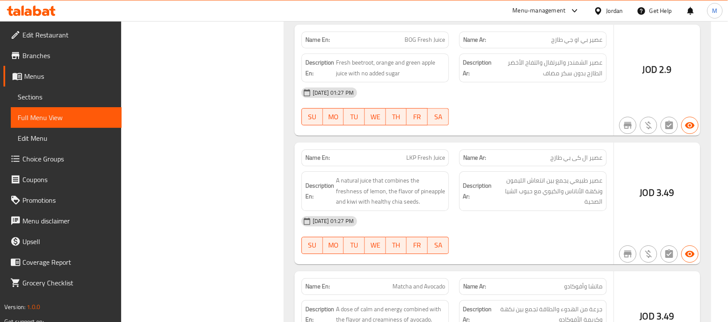
scroll to position [1622, 0]
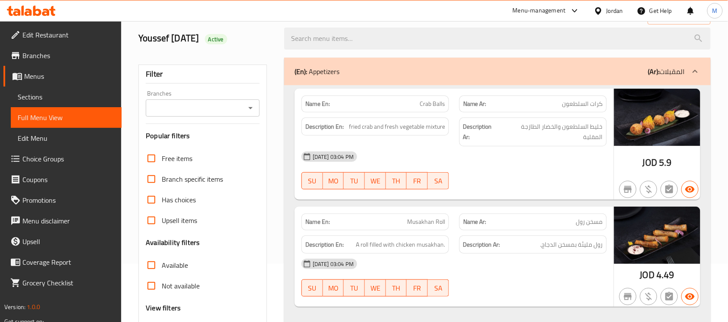
scroll to position [162, 0]
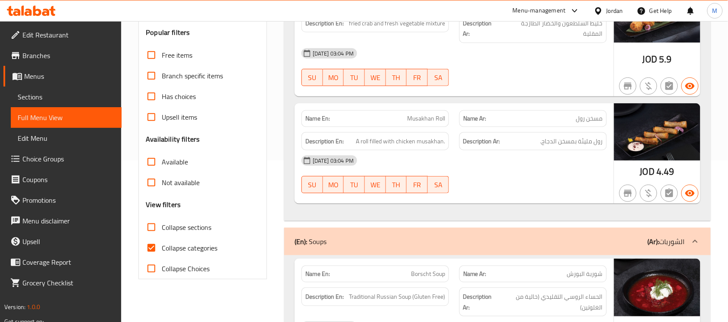
click at [188, 248] on span "Collapse categories" at bounding box center [190, 248] width 56 height 10
click at [162, 248] on input "Collapse categories" at bounding box center [151, 248] width 21 height 21
checkbox input "false"
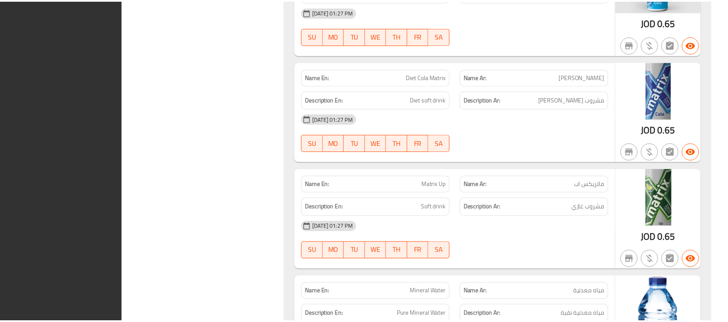
scroll to position [2214, 0]
